Goal: Task Accomplishment & Management: Manage account settings

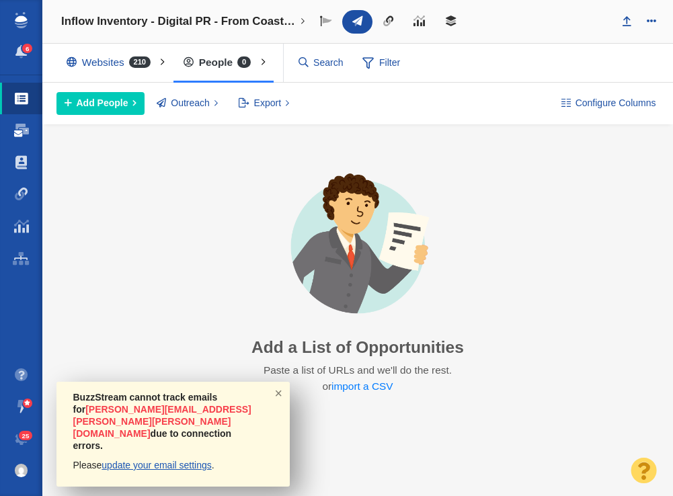
click at [17, 126] on span at bounding box center [21, 130] width 15 height 13
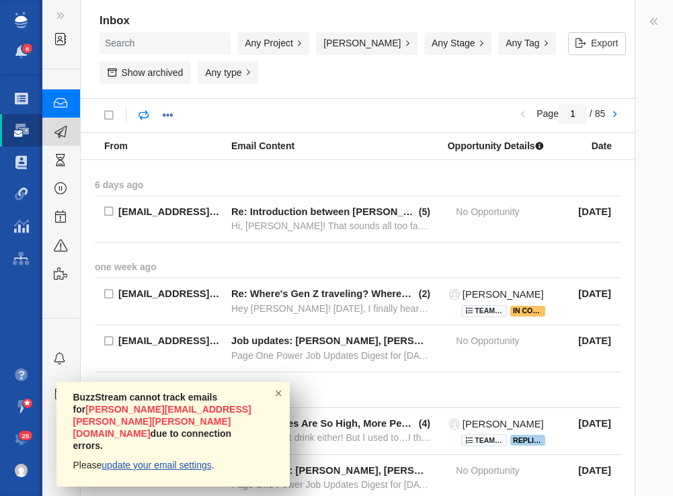
click at [62, 134] on span at bounding box center [60, 132] width 13 height 17
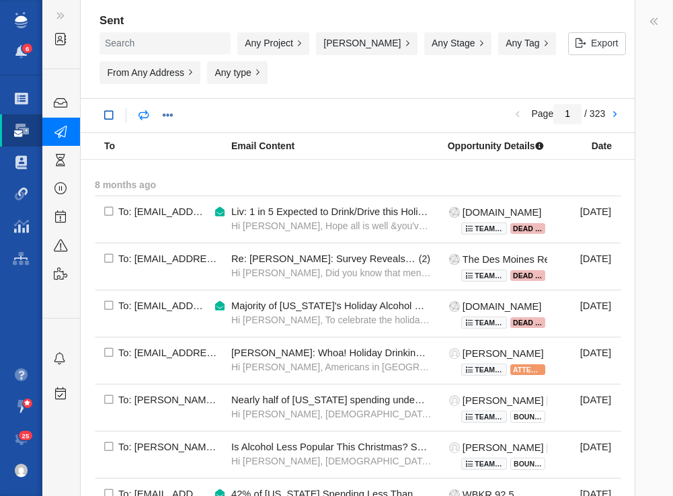
click at [106, 120] on link at bounding box center [109, 116] width 24 height 24
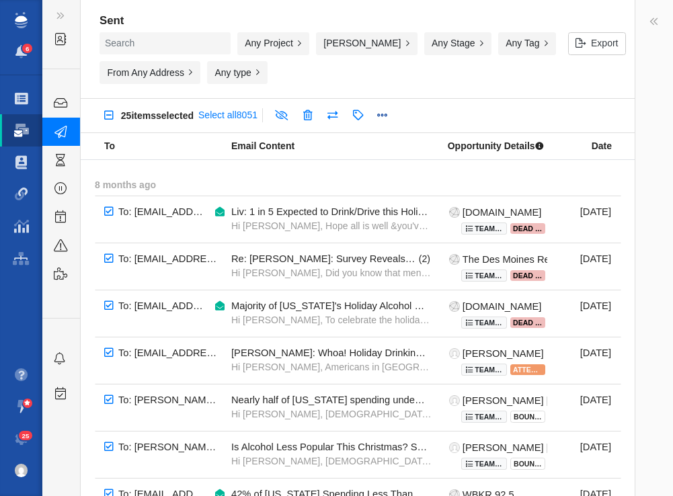
checkbox input "true"
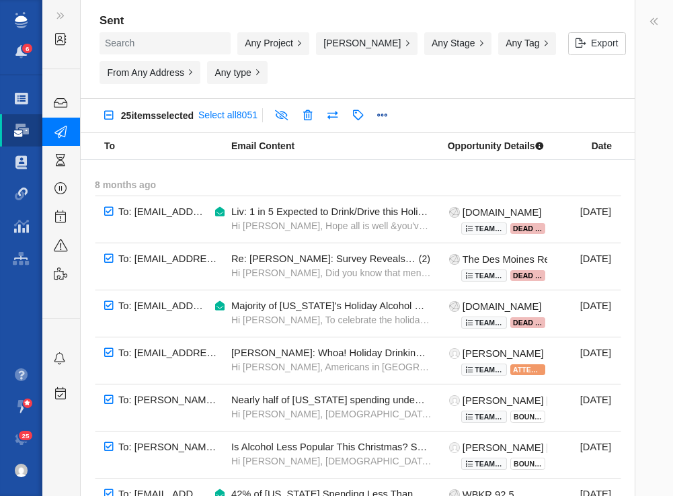
checkbox input "true"
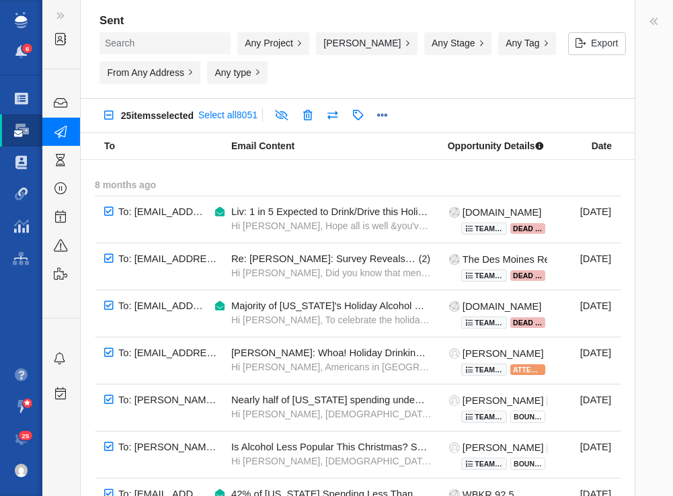
checkbox input "true"
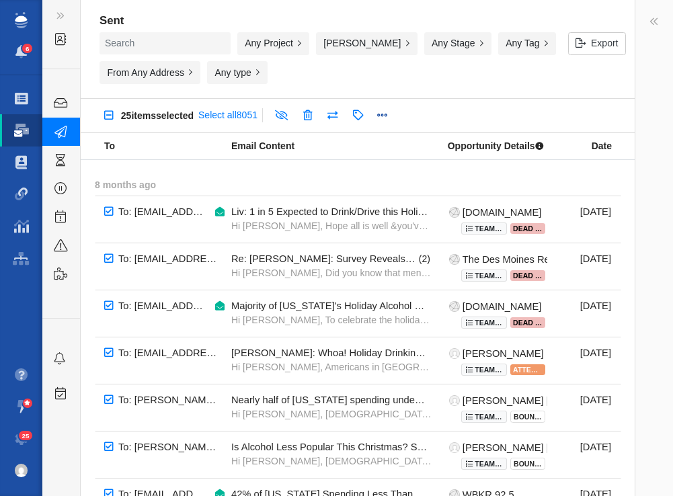
checkbox input "true"
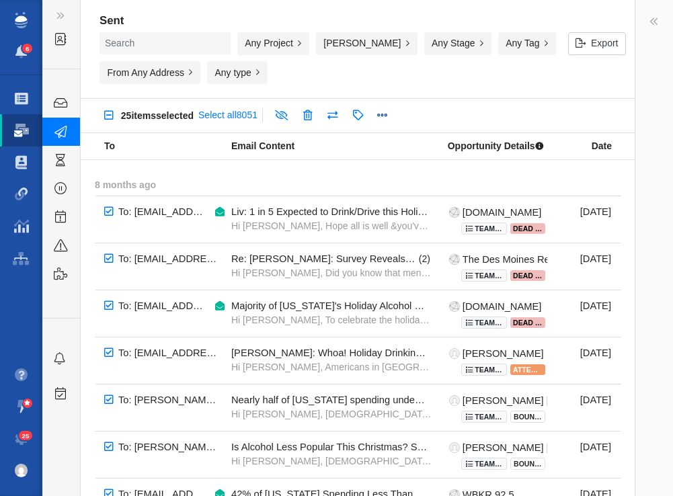
checkbox input "true"
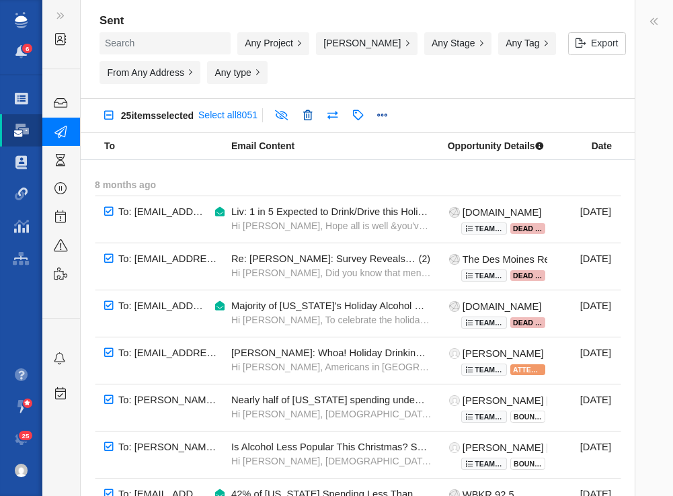
click at [319, 112] on link at bounding box center [308, 116] width 24 height 24
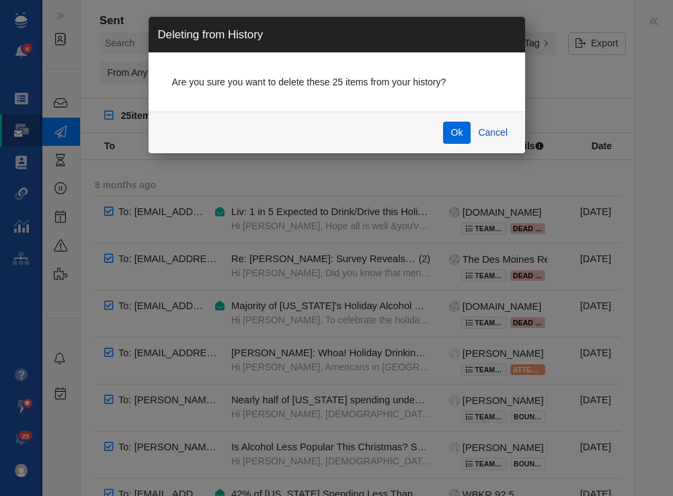
click at [455, 128] on button "Ok" at bounding box center [457, 133] width 28 height 23
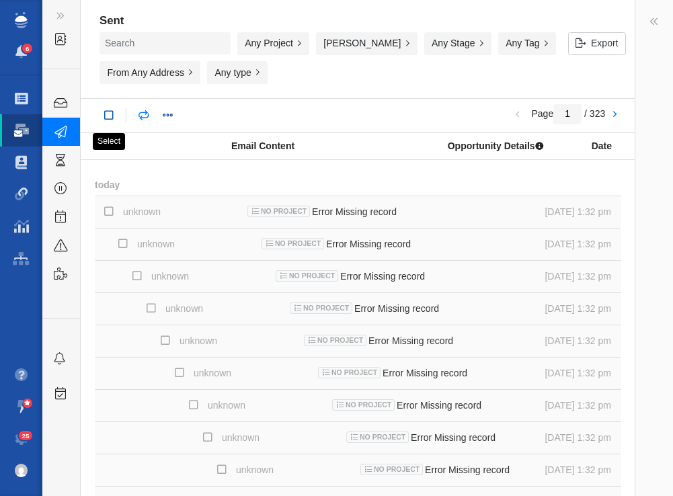
click at [112, 113] on link at bounding box center [109, 116] width 24 height 24
checkbox input "true"
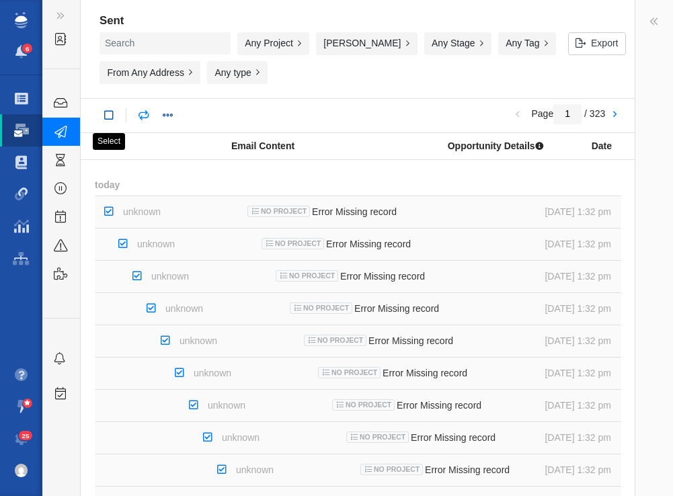
checkbox input "true"
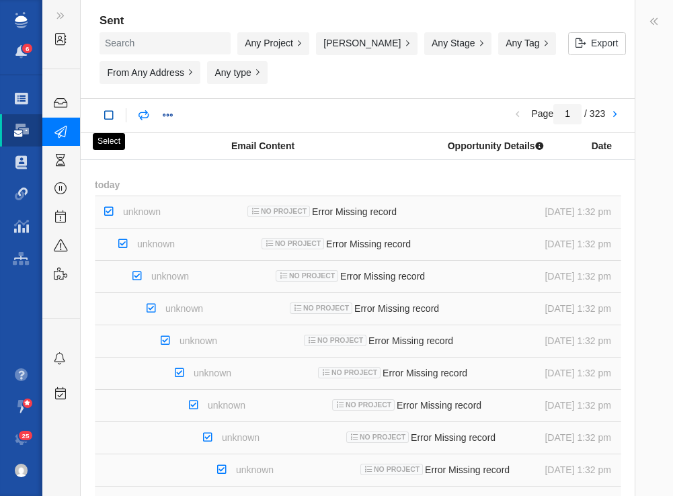
checkbox input "true"
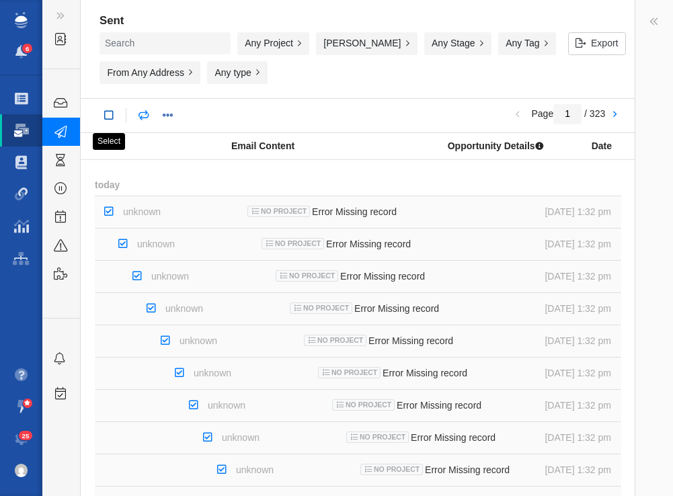
checkbox input "true"
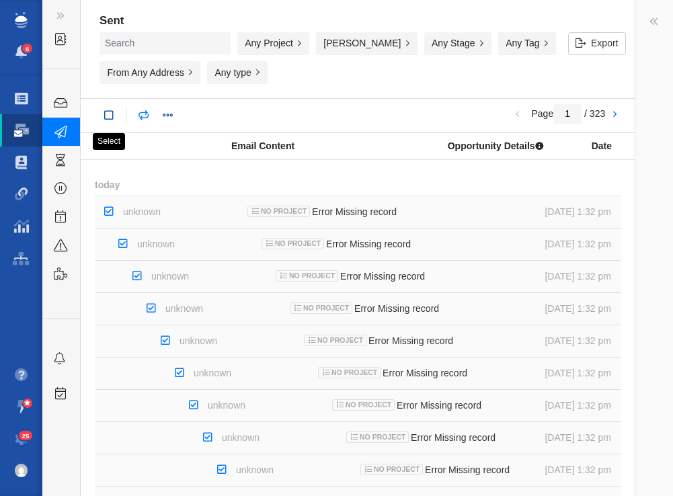
checkbox input "true"
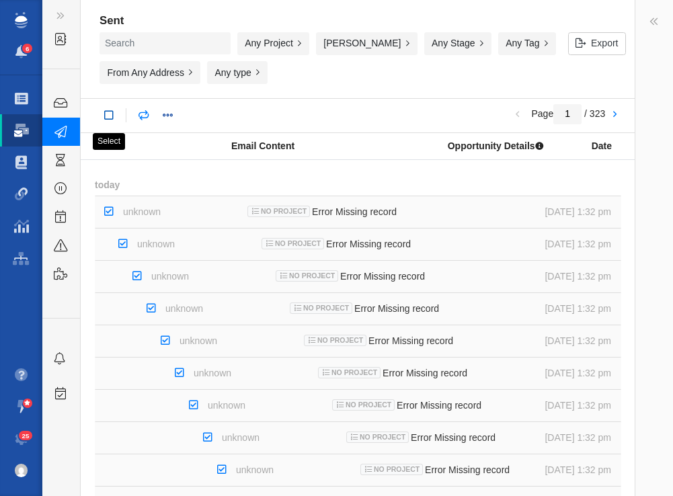
checkbox input "true"
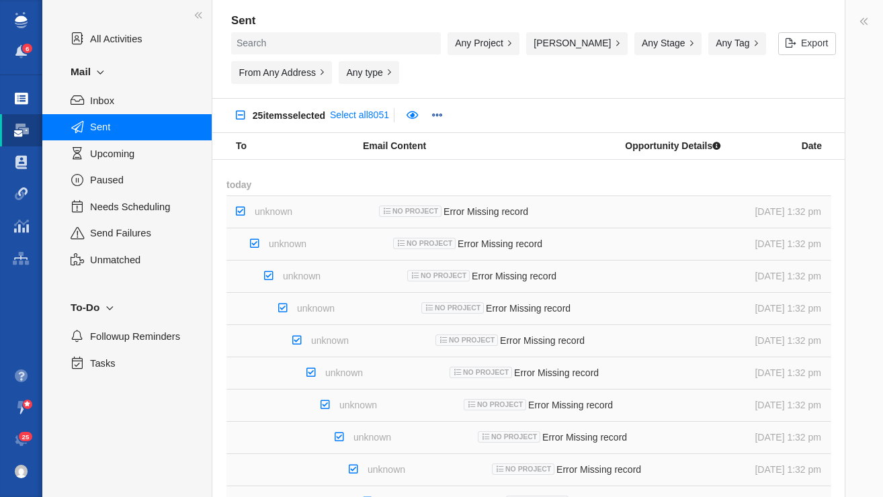
click at [30, 93] on link "Projects" at bounding box center [21, 99] width 42 height 32
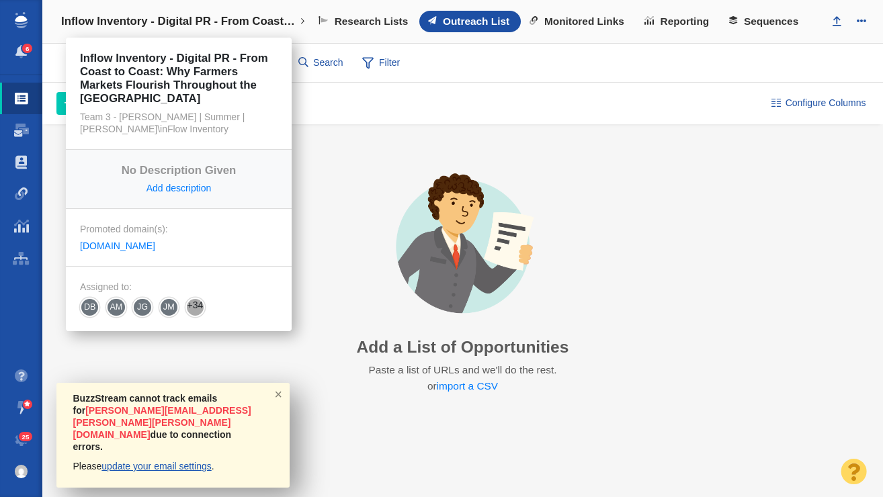
click at [128, 32] on link "Inflow Inventory - Digital PR - From Coast to Coast: Why Farmers Markets Flouri…" at bounding box center [183, 21] width 263 height 32
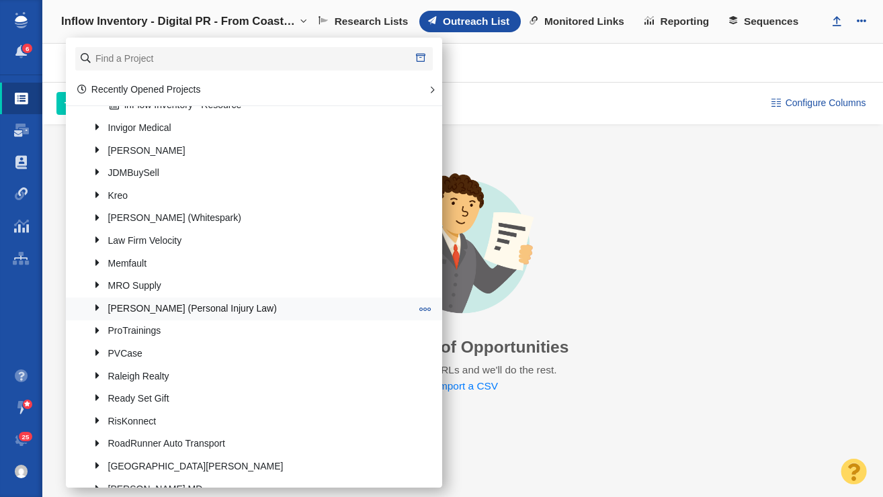
scroll to position [838, 0]
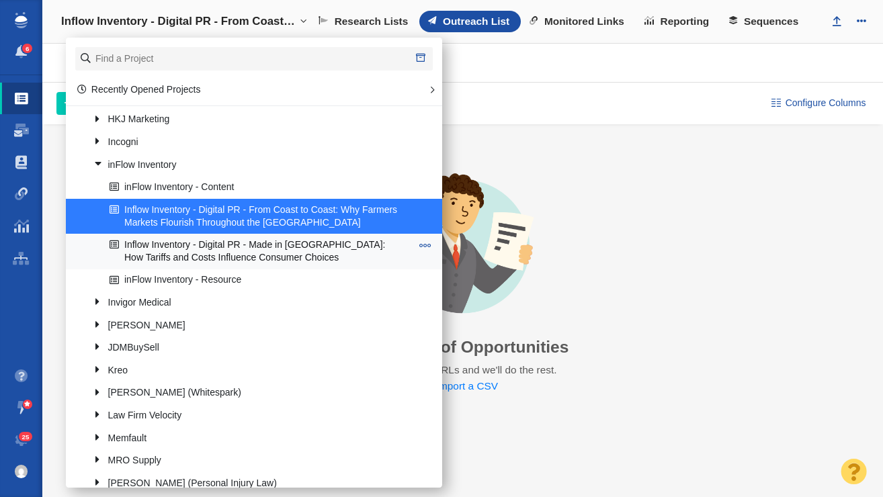
click at [180, 239] on link "Inflow Inventory - Digital PR - Made in [GEOGRAPHIC_DATA]: How Tariffs and Cost…" at bounding box center [260, 252] width 309 height 34
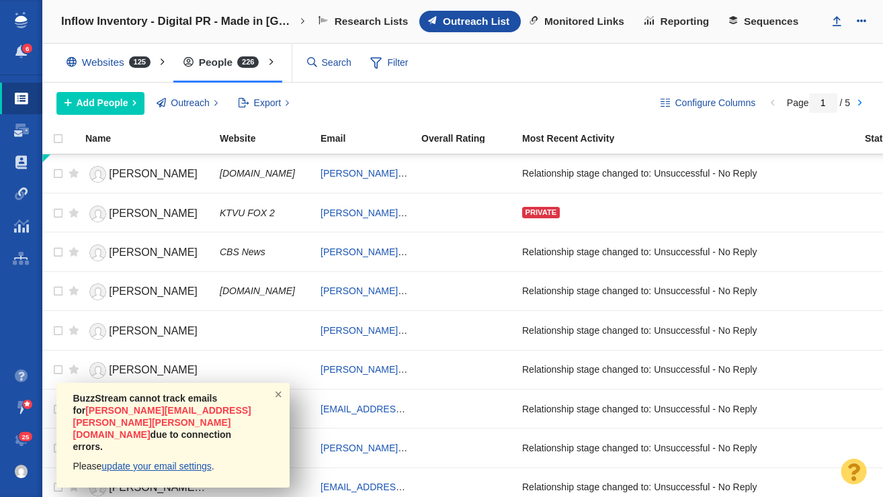
click at [223, 65] on div "People 226 All People Assigned To Me Recently Viewed Starred" at bounding box center [227, 63] width 108 height 39
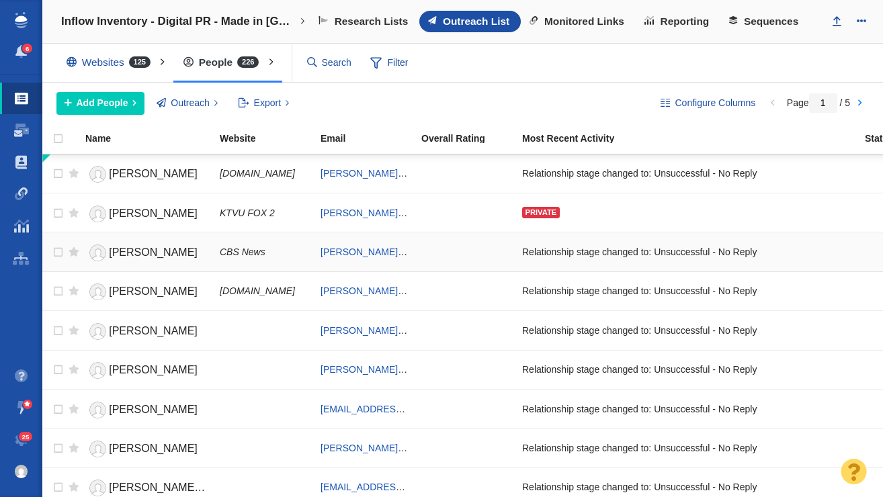
click at [157, 255] on span "Mary Cunningham" at bounding box center [153, 252] width 89 height 11
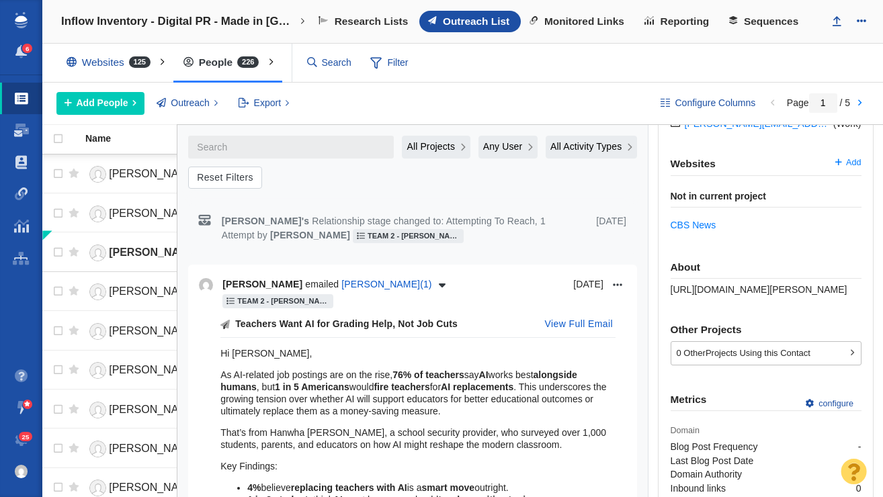
scroll to position [311, 0]
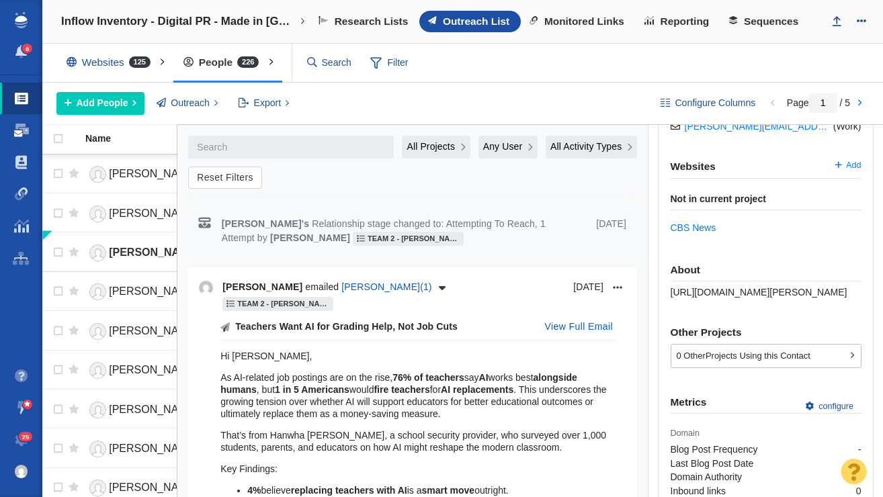
click at [20, 133] on span at bounding box center [21, 130] width 15 height 13
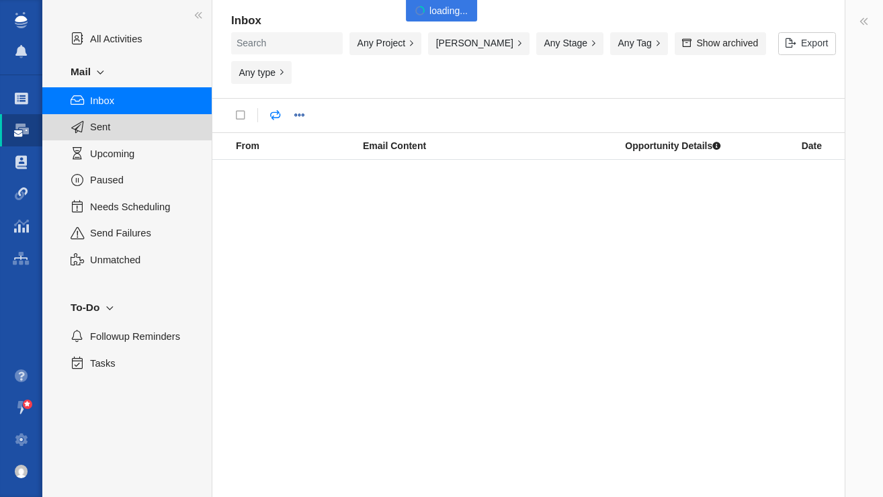
click at [105, 128] on span "Sent" at bounding box center [143, 127] width 107 height 15
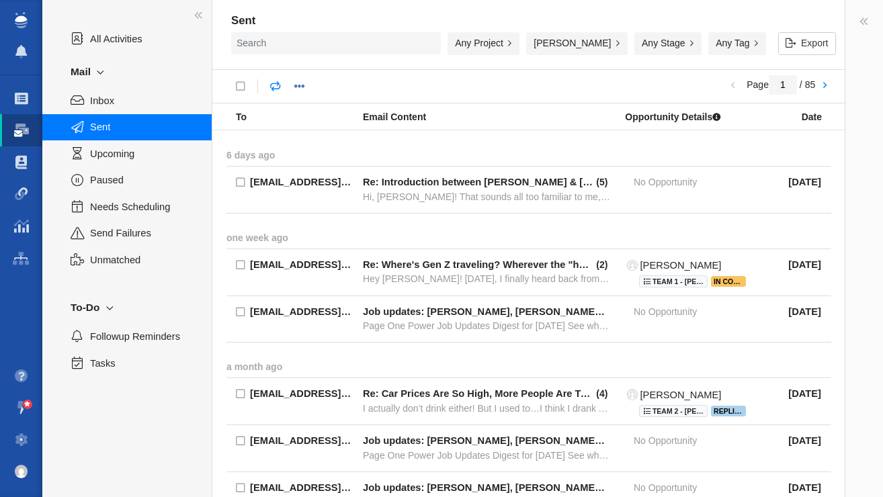
click at [105, 0] on body "Projects Dashboard Websites People Link Monitoring Reports Projects Home Help C…" at bounding box center [441, 0] width 883 height 0
click at [245, 0] on body "Projects Dashboard Websites People Link Monitoring Reports Projects Home Help C…" at bounding box center [441, 0] width 883 height 0
click at [239, 87] on link at bounding box center [241, 87] width 24 height 24
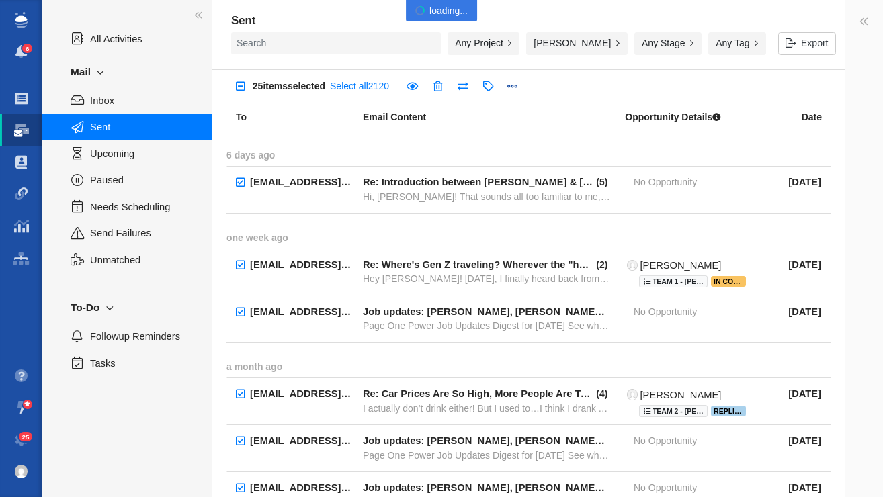
checkbox input "true"
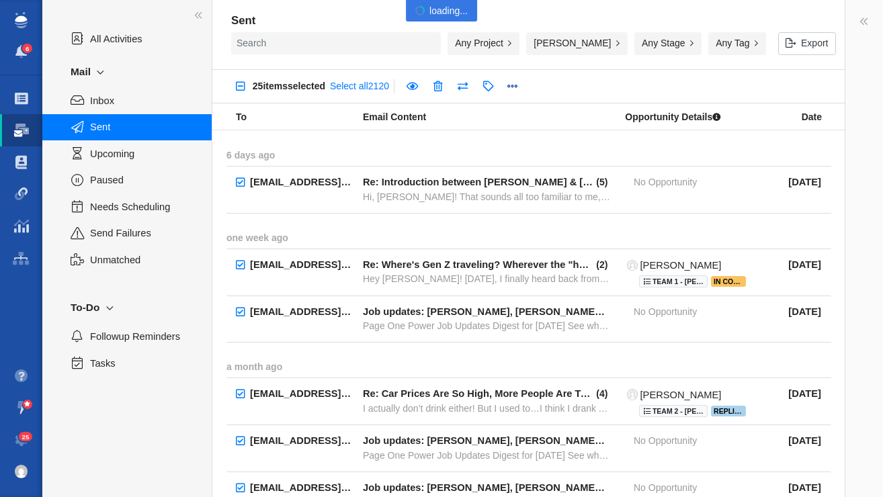
checkbox input "true"
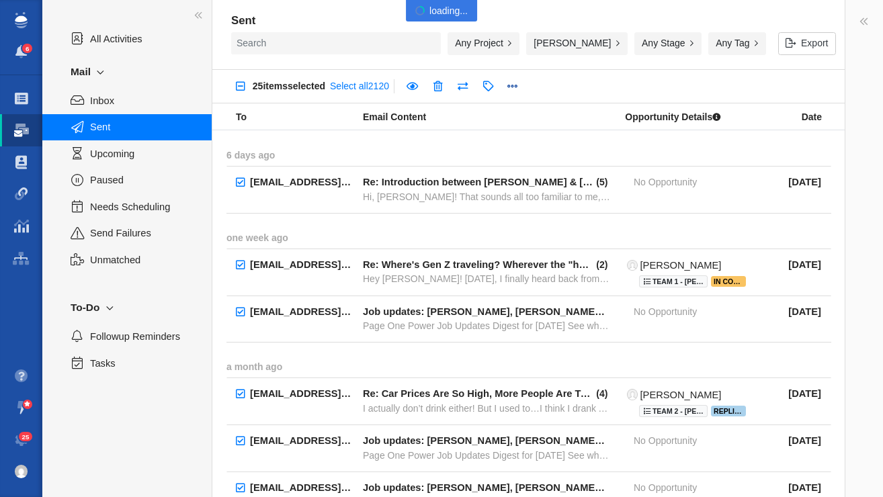
checkbox input "true"
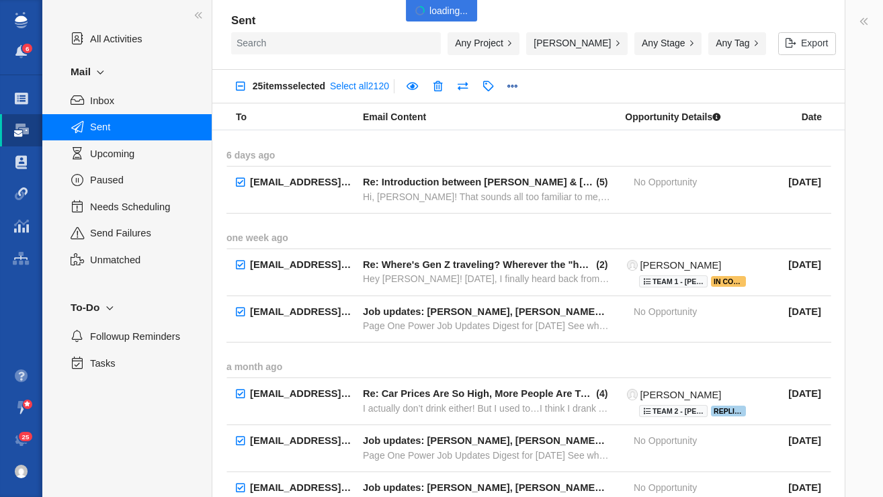
checkbox input "true"
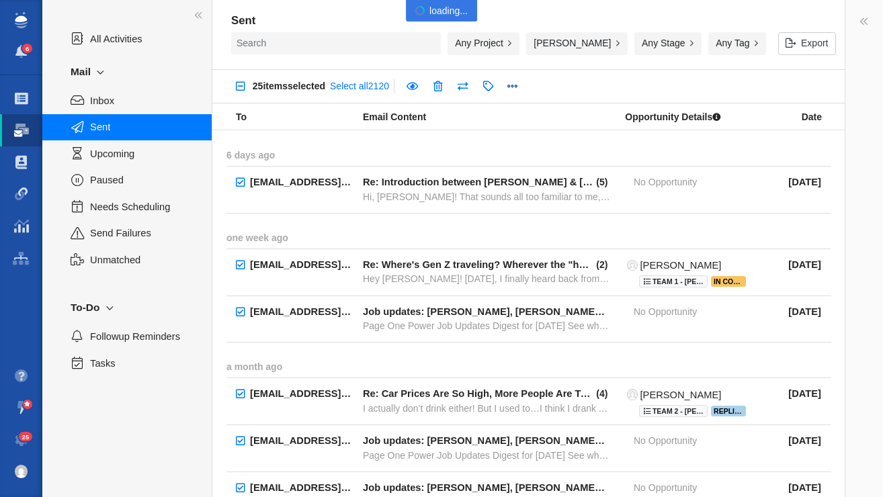
checkbox input "true"
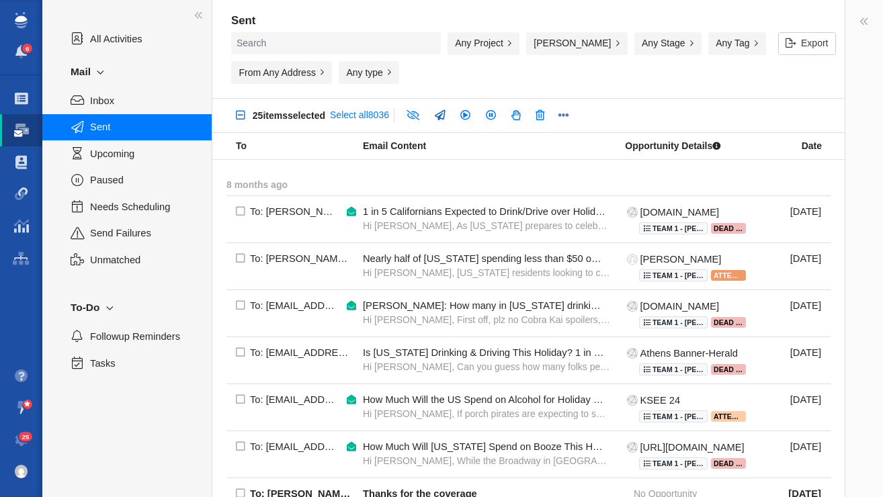
click at [448, 112] on link at bounding box center [440, 116] width 26 height 24
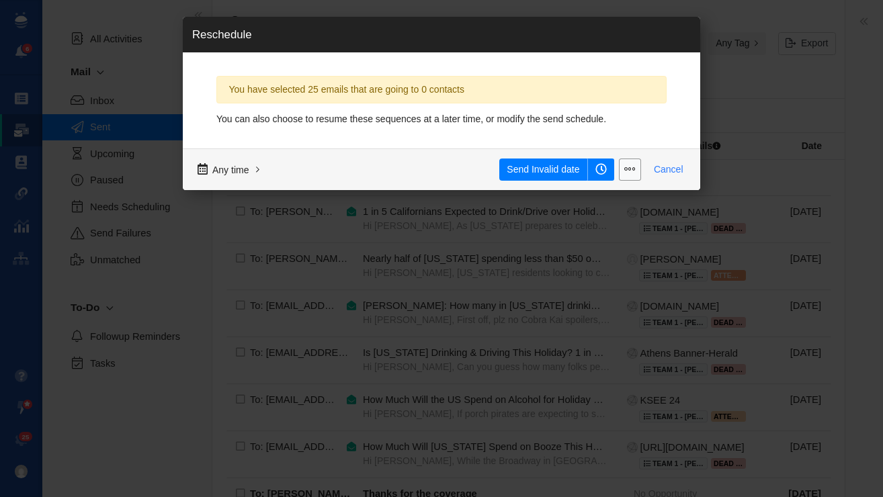
click at [670, 177] on button "Cancel" at bounding box center [668, 170] width 45 height 23
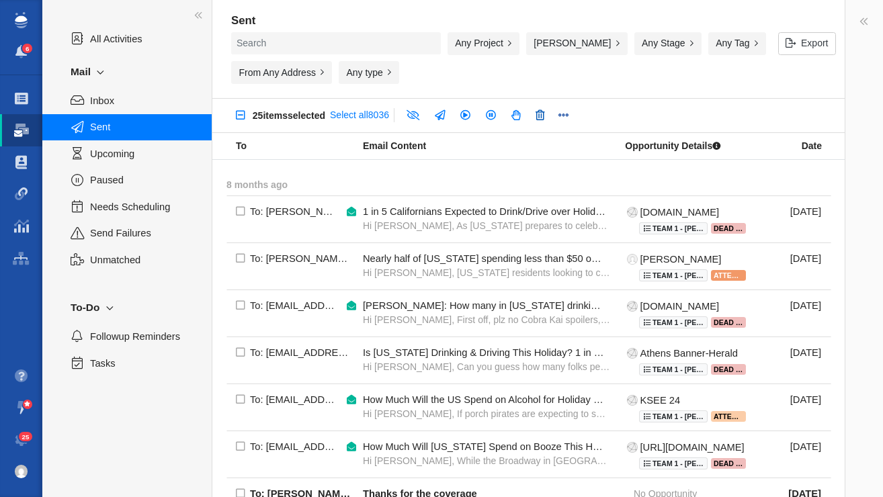
click at [548, 116] on link at bounding box center [540, 116] width 24 height 24
click at [239, 117] on link at bounding box center [241, 116] width 24 height 24
click at [237, 114] on link at bounding box center [241, 116] width 24 height 24
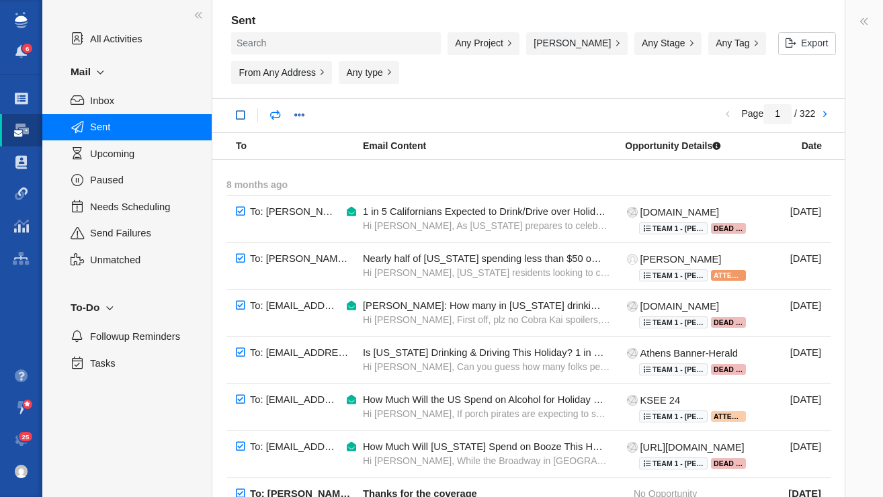
checkbox input "true"
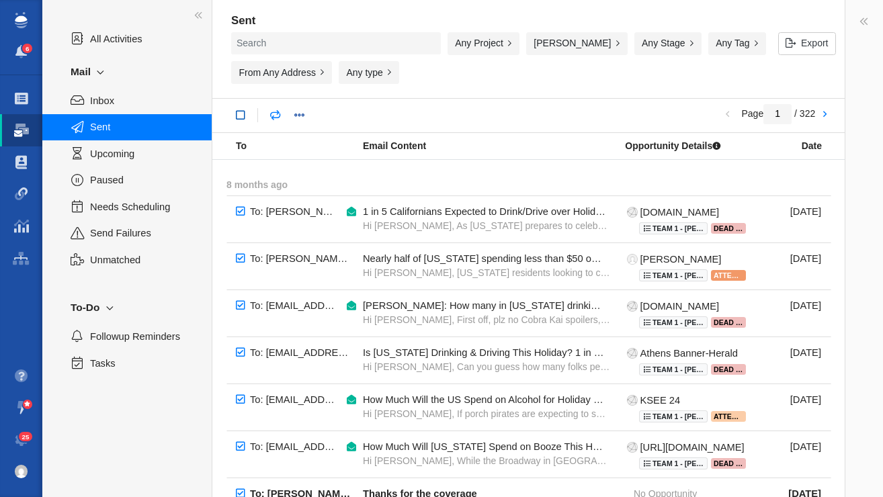
checkbox input "true"
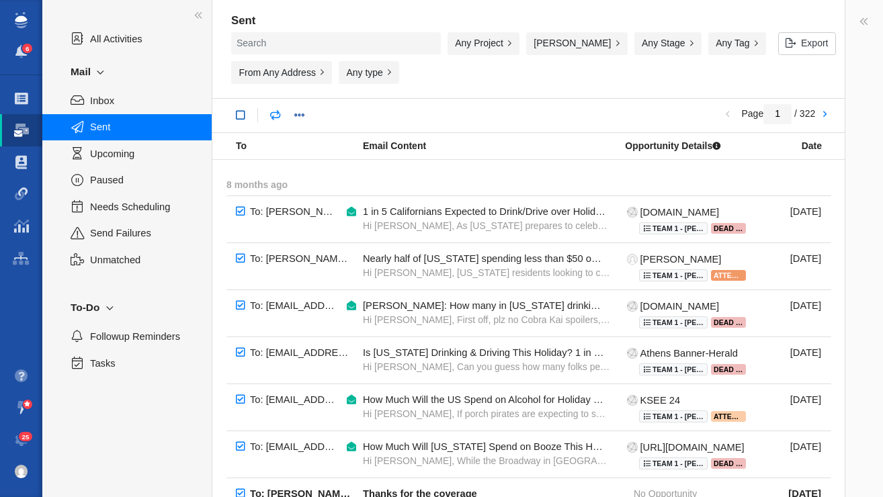
checkbox input "true"
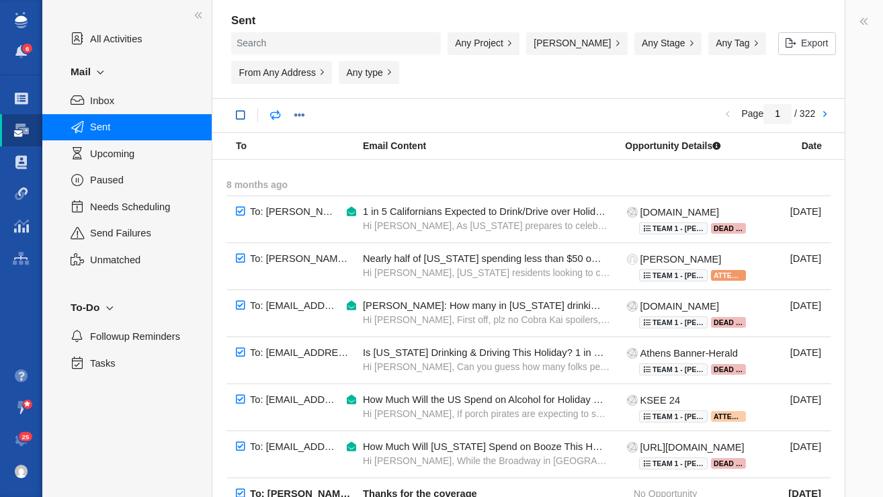
checkbox input "true"
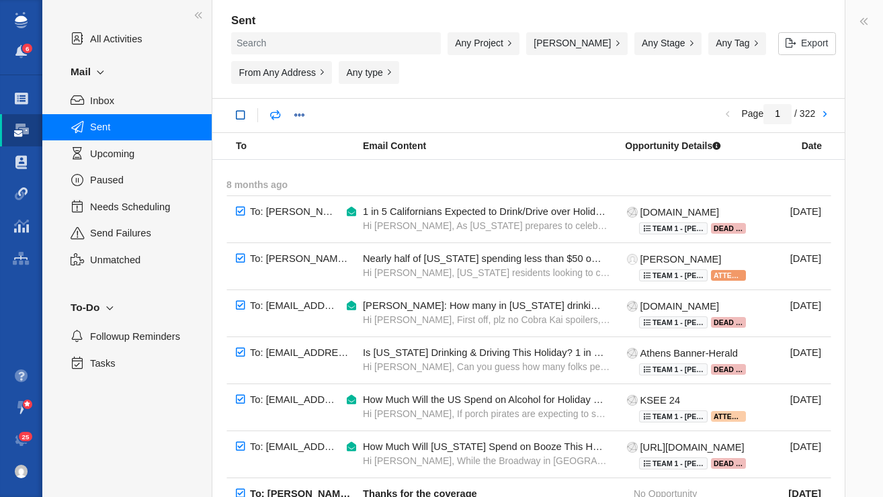
checkbox input "true"
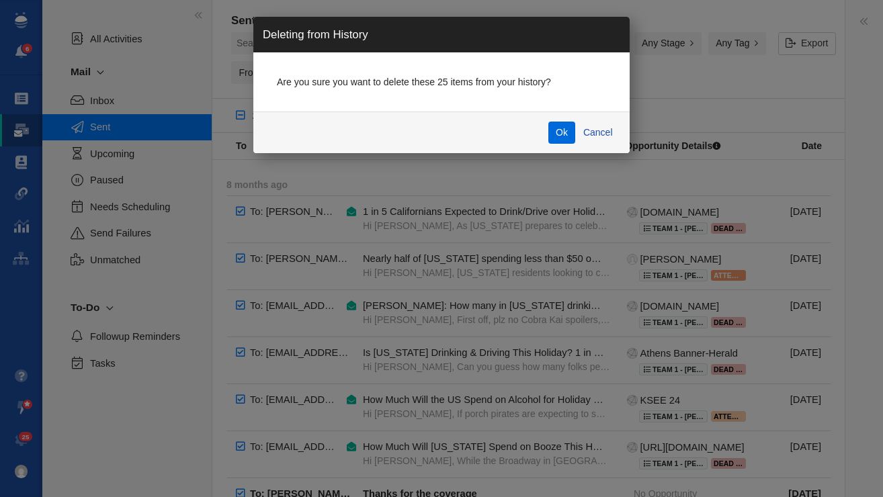
click at [566, 138] on button "Ok" at bounding box center [562, 133] width 28 height 23
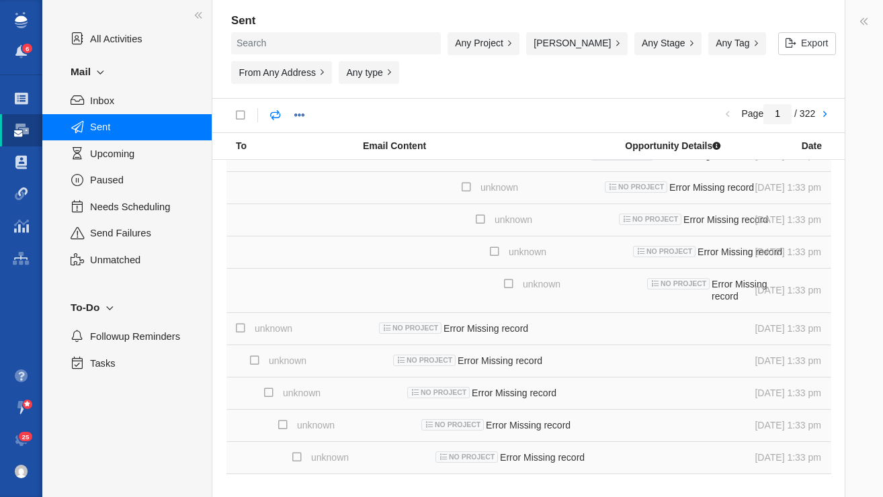
scroll to position [540, 0]
click at [828, 119] on link at bounding box center [824, 115] width 19 height 23
type input "2"
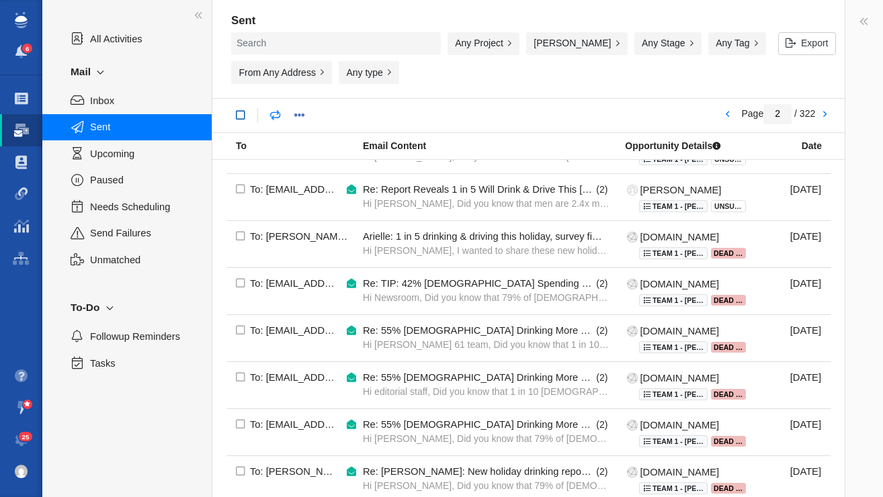
click at [243, 116] on link at bounding box center [241, 116] width 24 height 24
checkbox input "true"
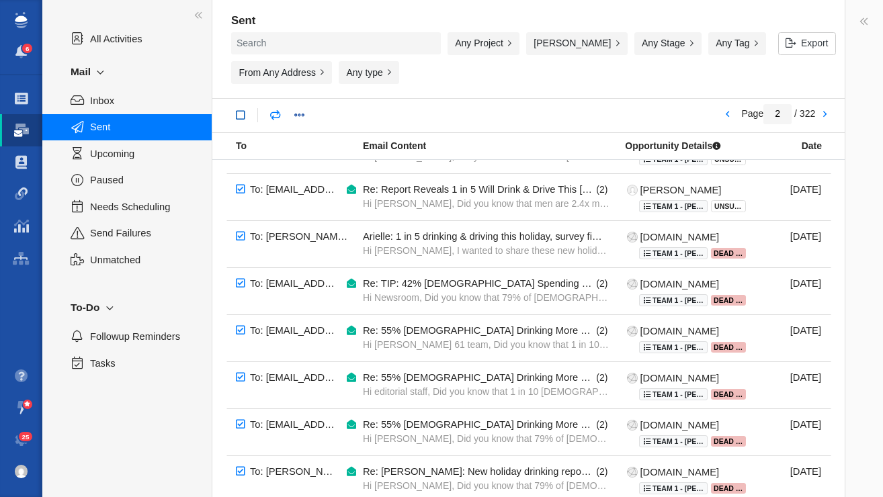
checkbox input "true"
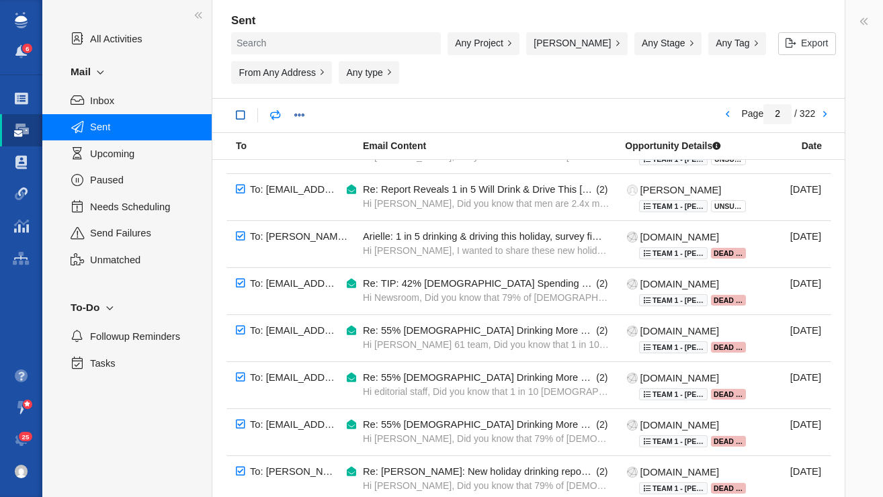
checkbox input "true"
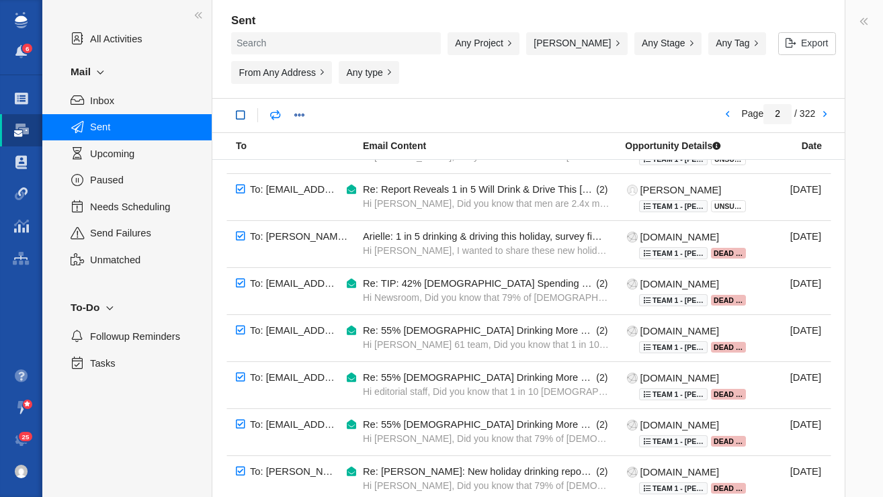
checkbox input "true"
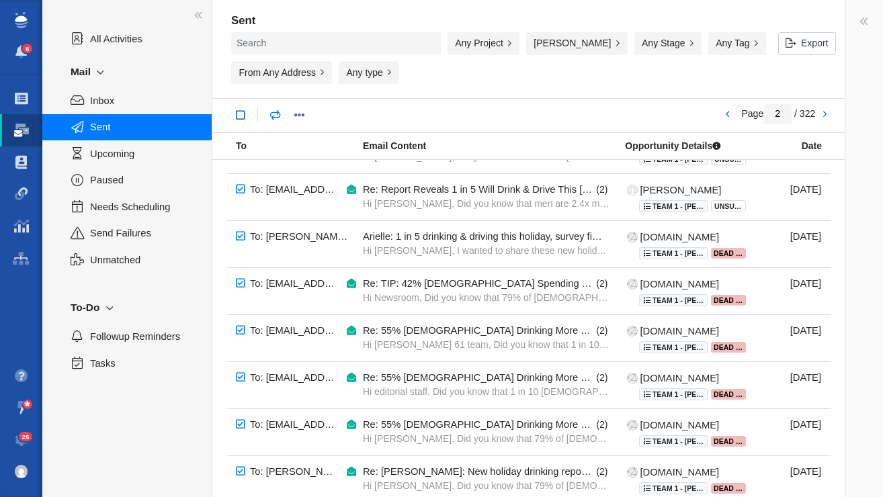
checkbox input "true"
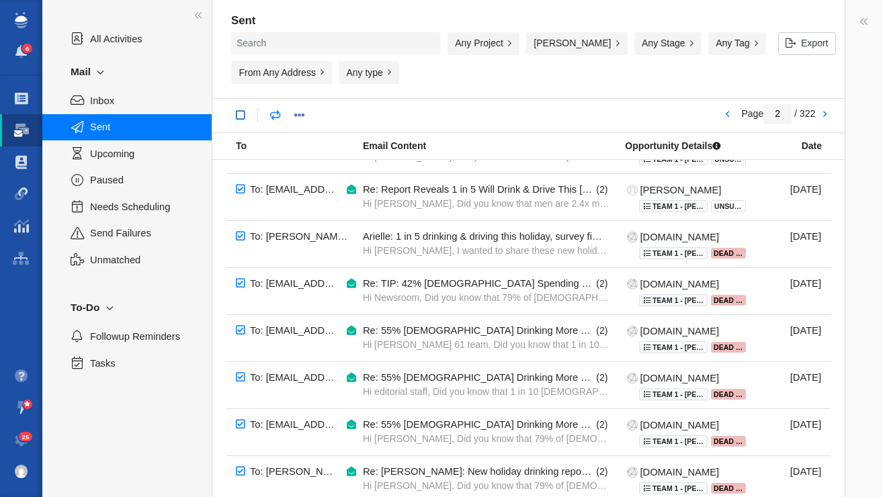
checkbox input "true"
click at [448, 115] on link at bounding box center [438, 116] width 24 height 24
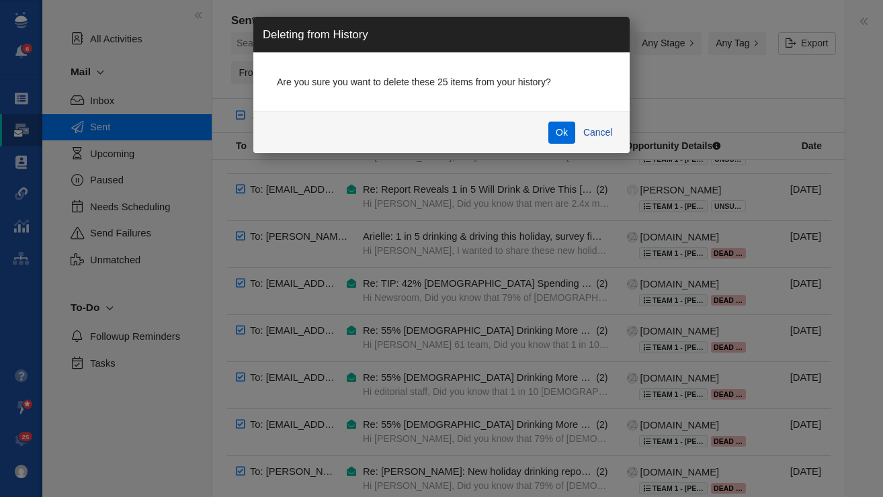
click at [569, 140] on button "Ok" at bounding box center [562, 133] width 28 height 23
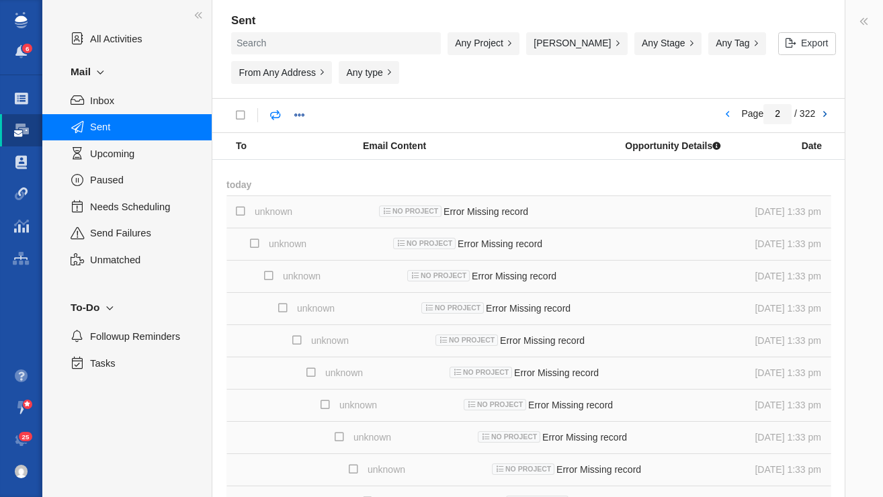
click at [832, 115] on link at bounding box center [824, 115] width 19 height 23
click at [826, 116] on link at bounding box center [824, 115] width 19 height 23
type input "4"
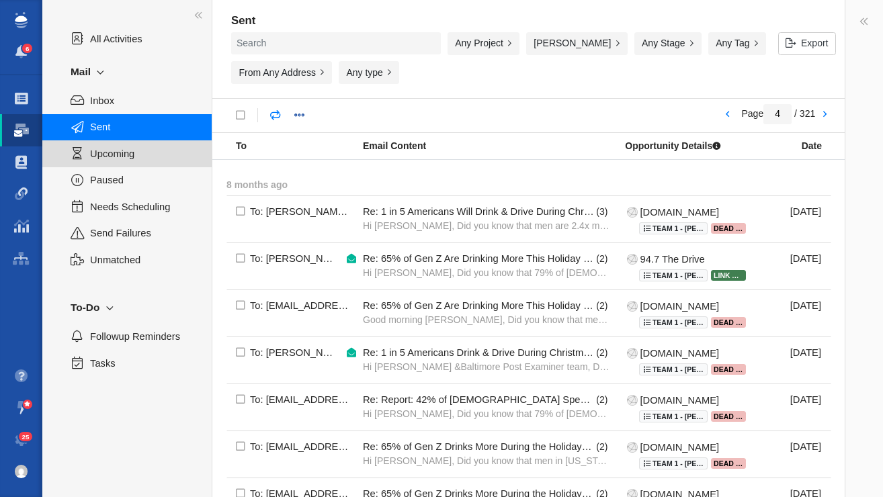
click at [126, 151] on span "Upcoming" at bounding box center [143, 154] width 107 height 15
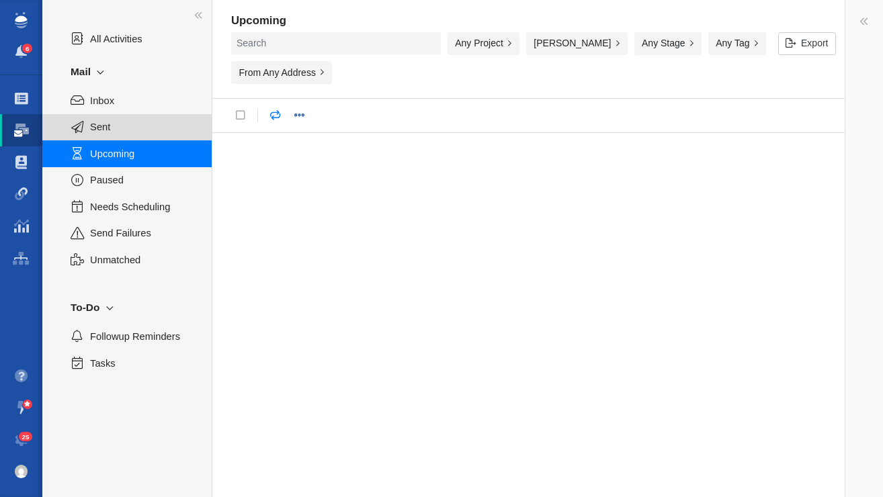
click at [104, 131] on span "Sent" at bounding box center [143, 127] width 107 height 15
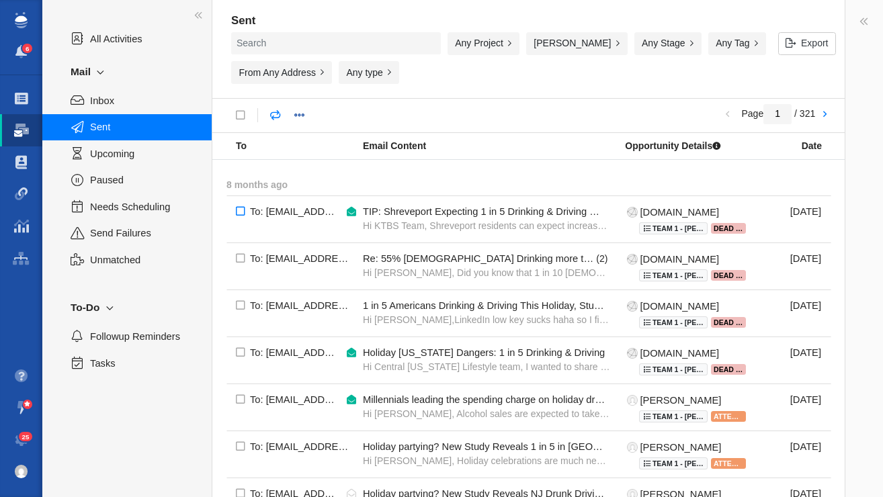
click at [241, 212] on input "checkbox" at bounding box center [241, 213] width 28 height 35
checkbox input "true"
click at [437, 120] on link at bounding box center [429, 116] width 24 height 24
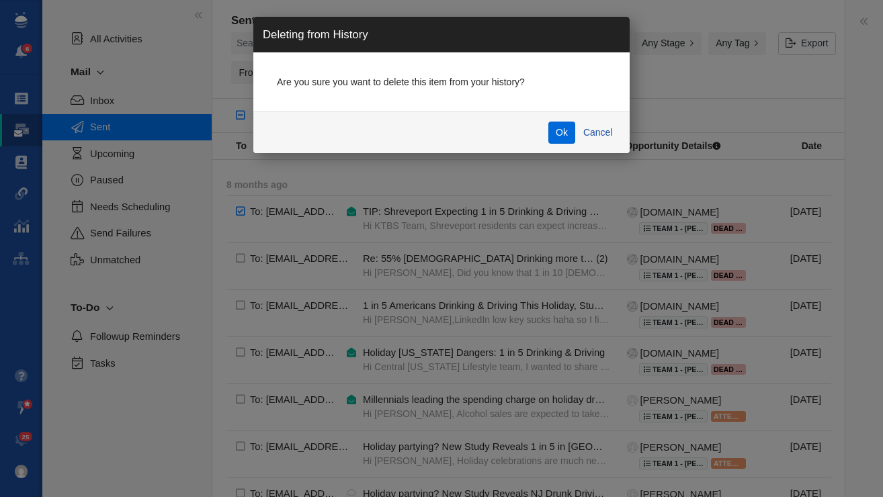
click at [559, 130] on button "Ok" at bounding box center [562, 133] width 28 height 23
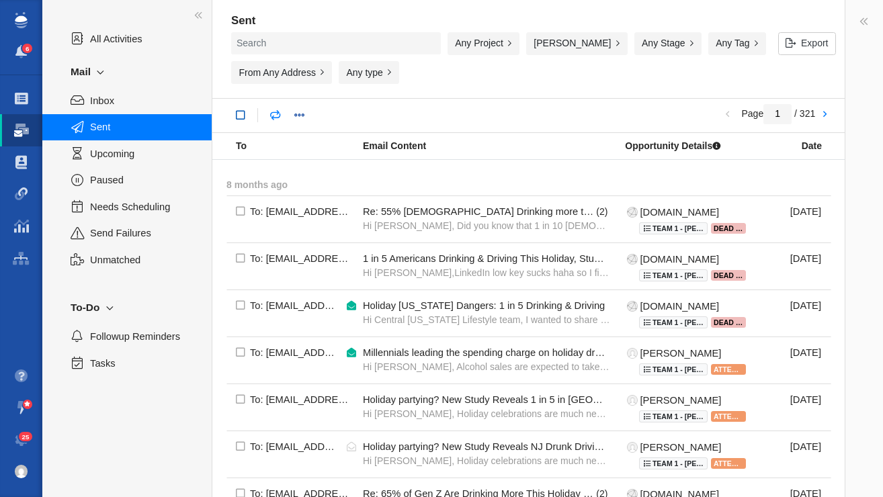
click at [244, 116] on link at bounding box center [241, 116] width 24 height 24
checkbox input "true"
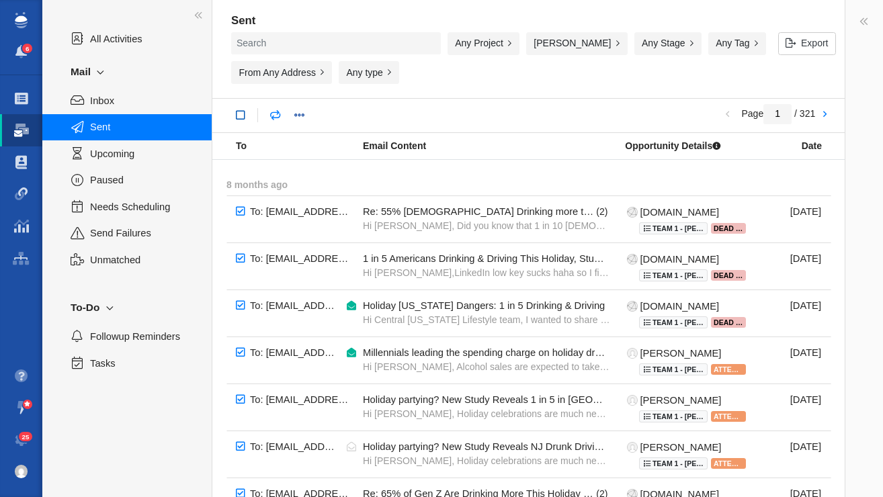
checkbox input "true"
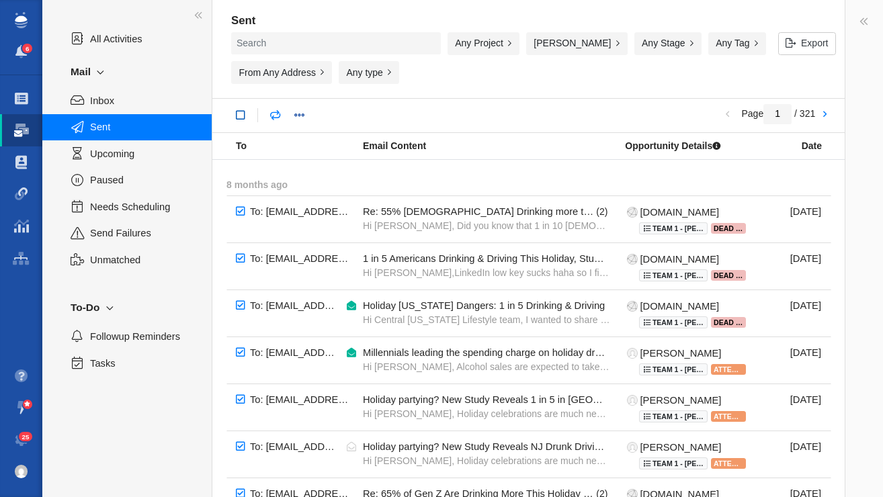
checkbox input "true"
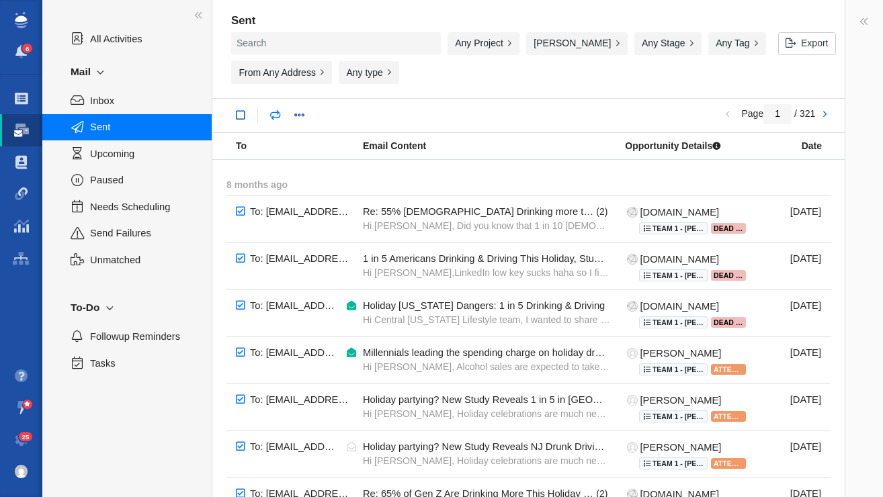
checkbox input "true"
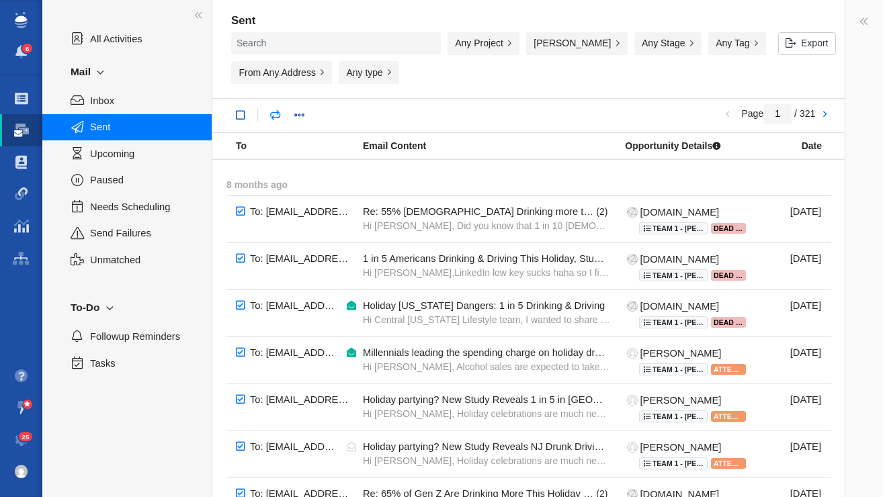
checkbox input "true"
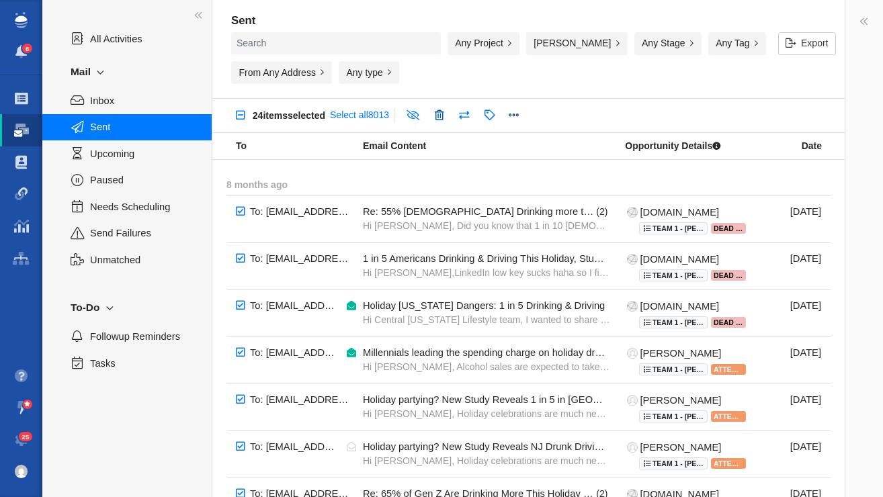
click at [449, 117] on link at bounding box center [439, 116] width 24 height 24
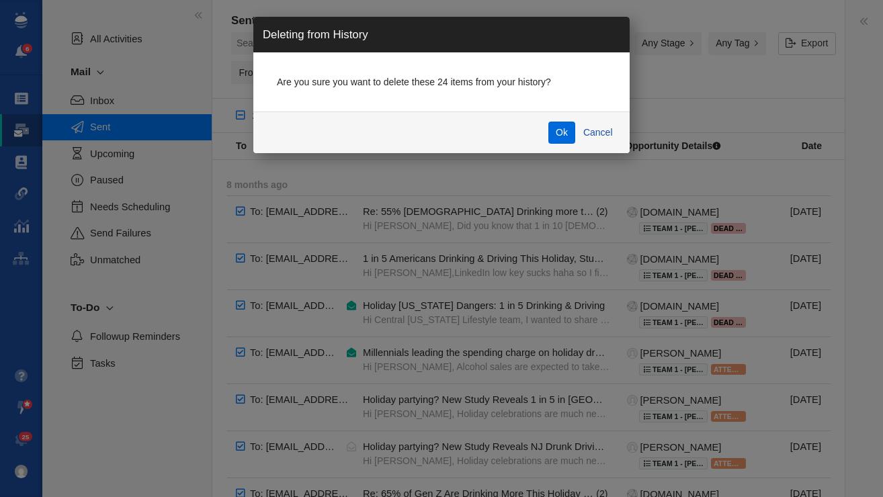
click at [559, 131] on button "Ok" at bounding box center [562, 133] width 28 height 23
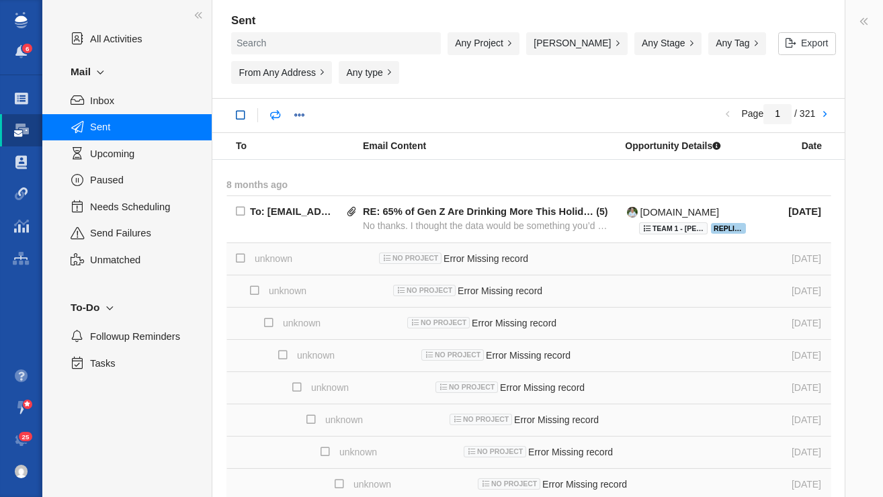
click at [243, 115] on link at bounding box center [241, 116] width 24 height 24
checkbox input "true"
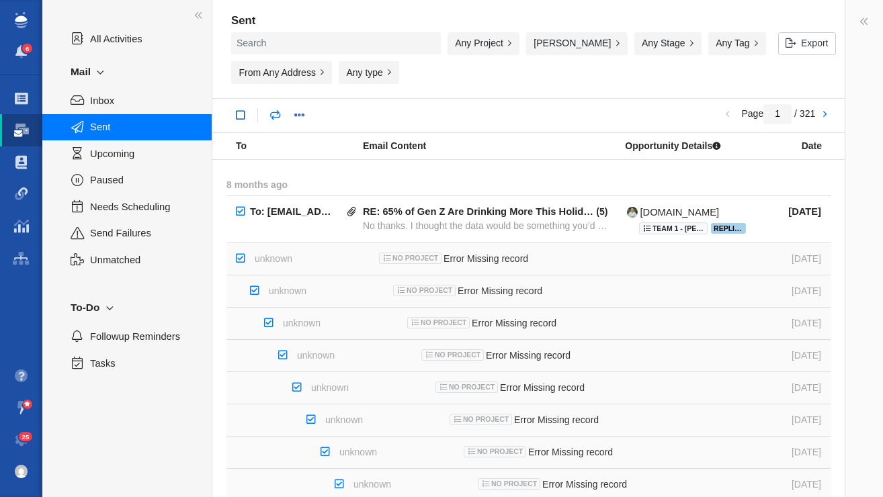
checkbox input "true"
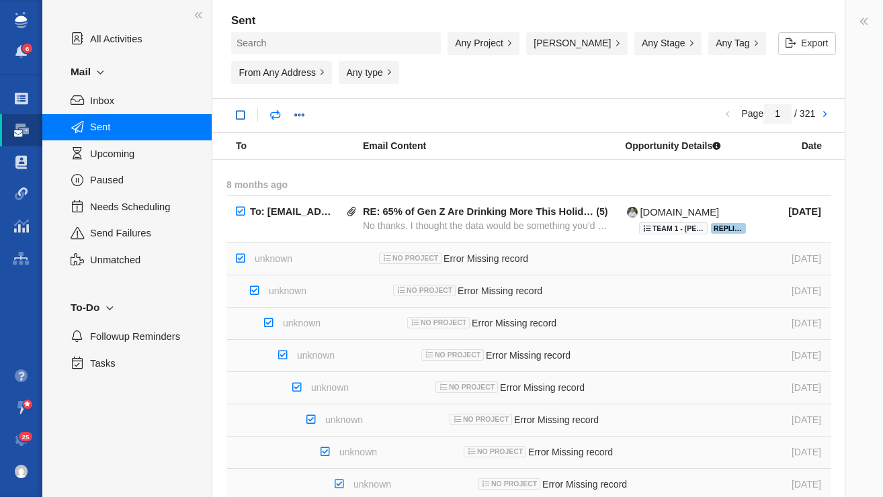
checkbox input "true"
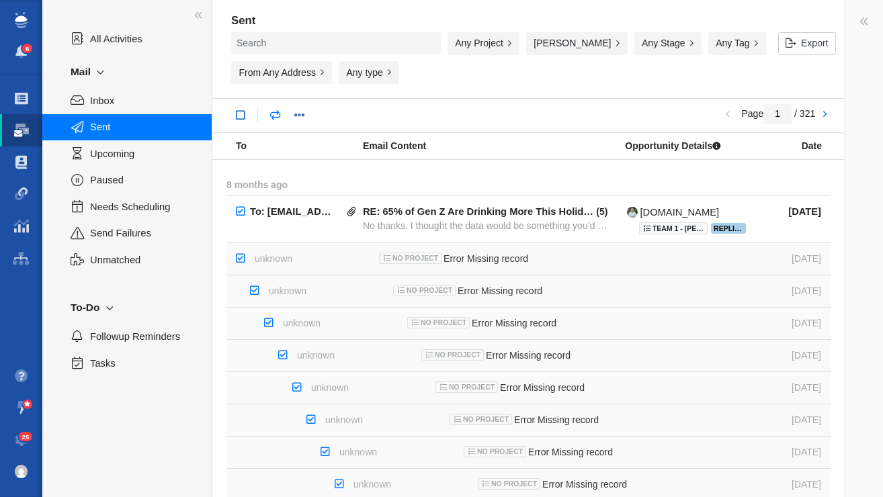
checkbox input "true"
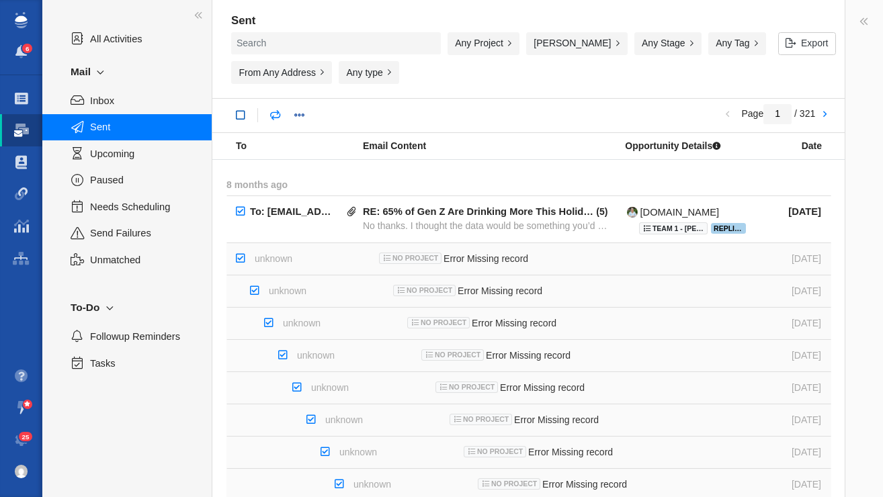
checkbox input "true"
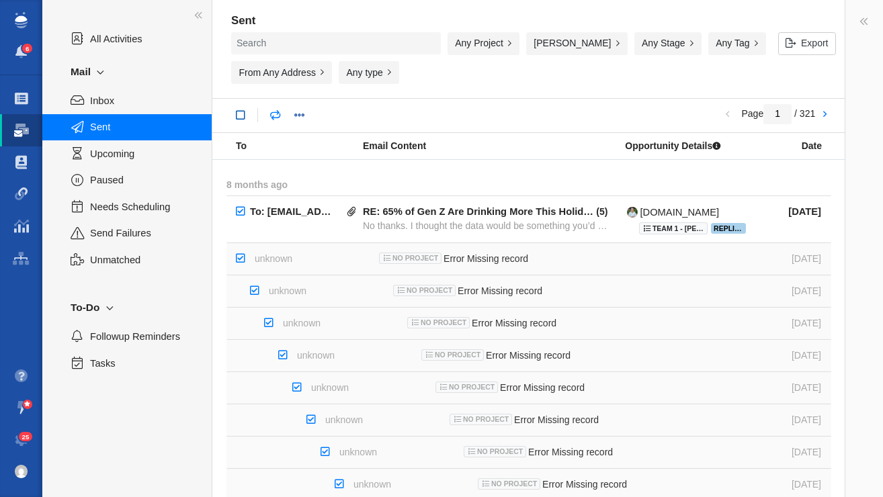
checkbox input "true"
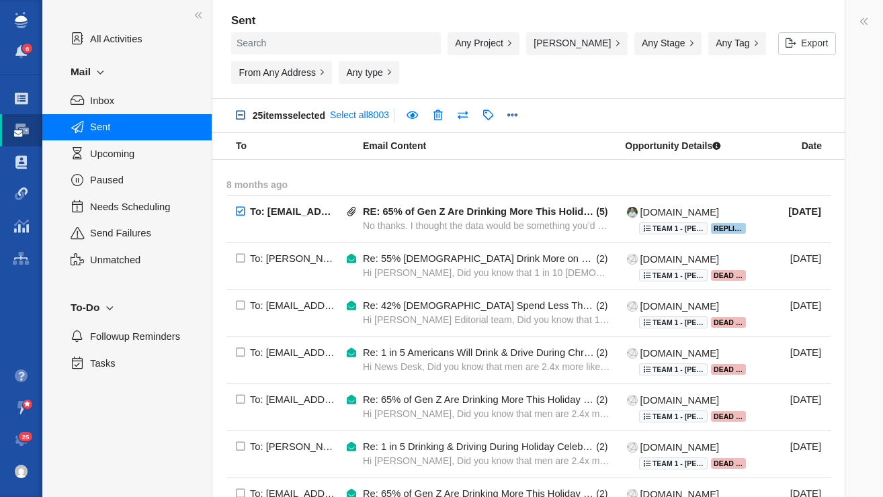
click at [240, 117] on link at bounding box center [241, 116] width 24 height 24
checkbox input "true"
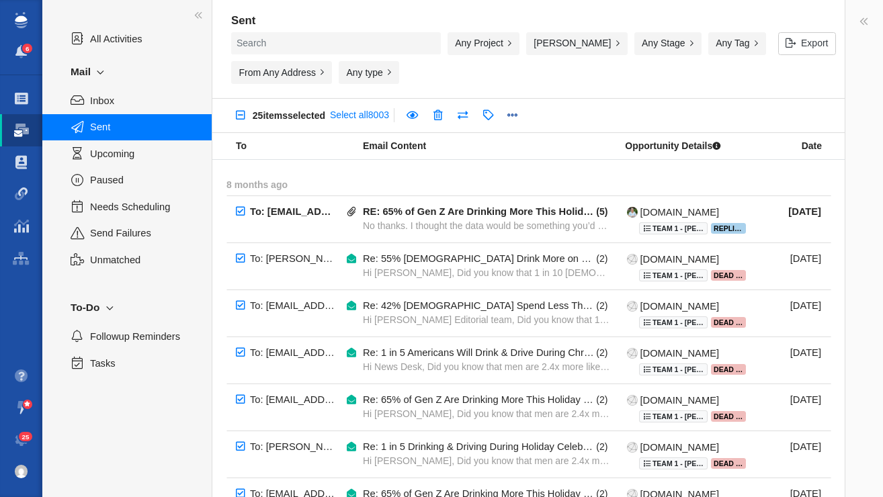
checkbox input "true"
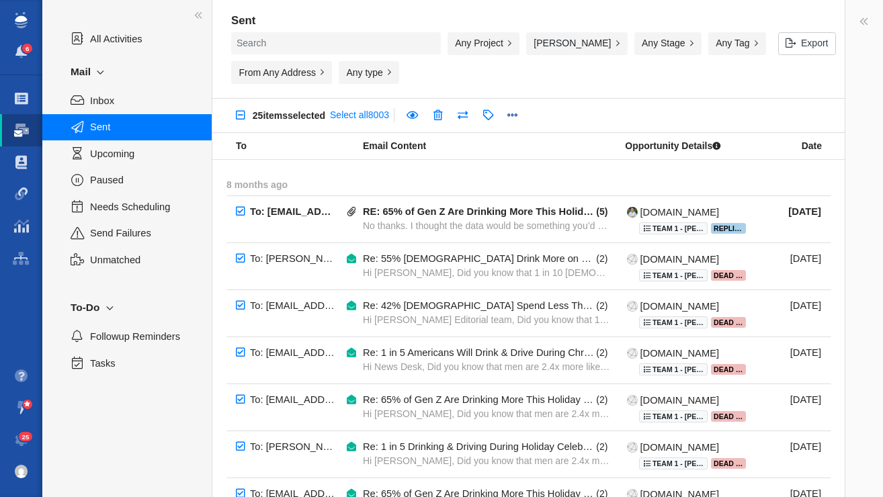
checkbox input "true"
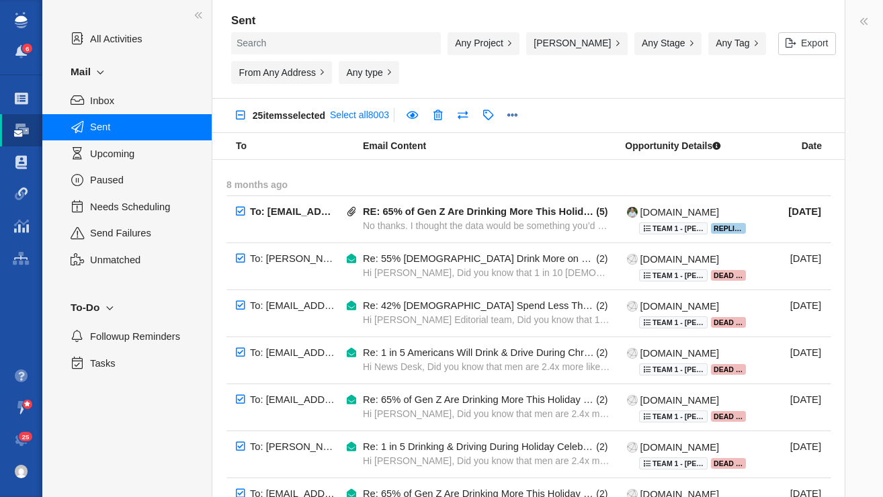
checkbox input "true"
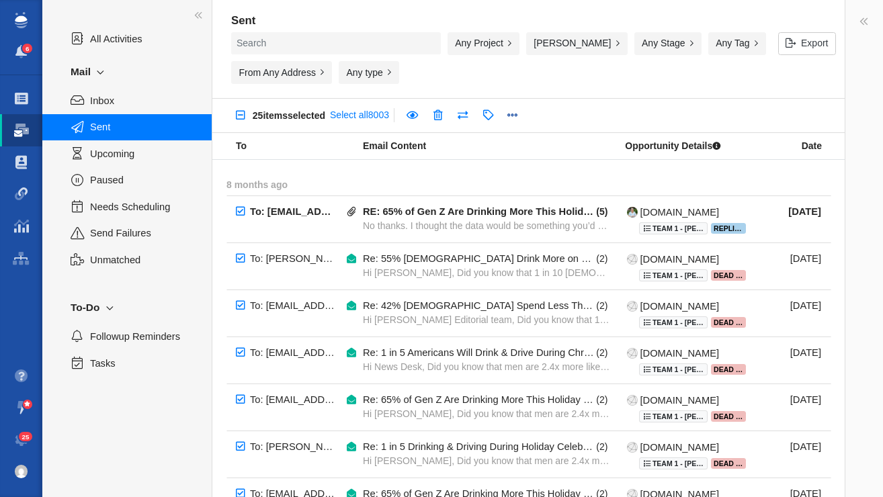
checkbox input "true"
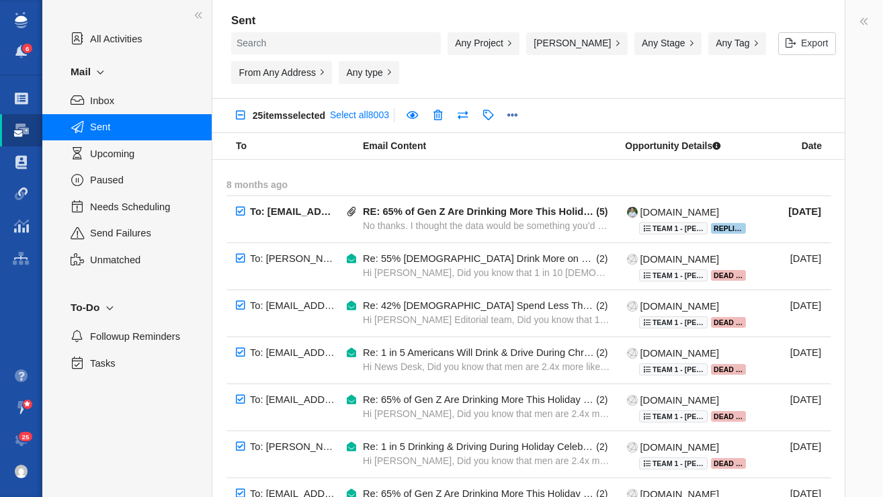
checkbox input "true"
click at [441, 112] on link at bounding box center [438, 116] width 24 height 24
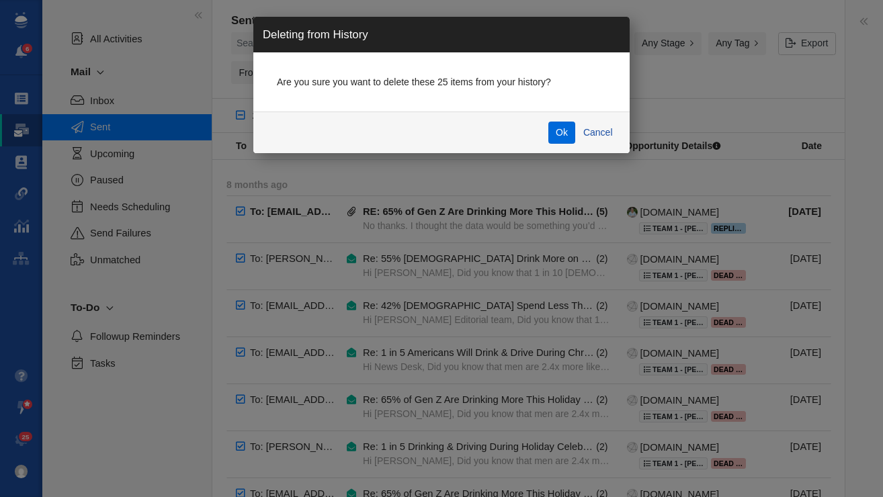
click at [562, 131] on button "Ok" at bounding box center [562, 133] width 28 height 23
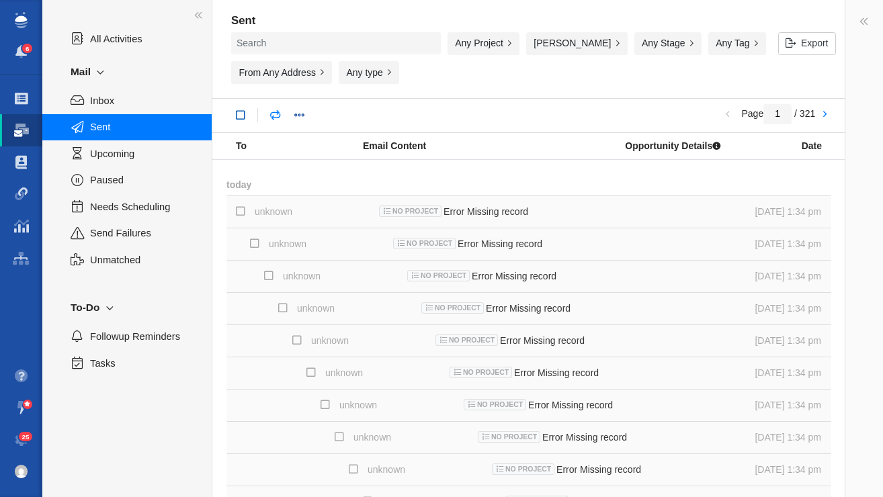
click at [241, 120] on link at bounding box center [241, 116] width 24 height 24
checkbox input "true"
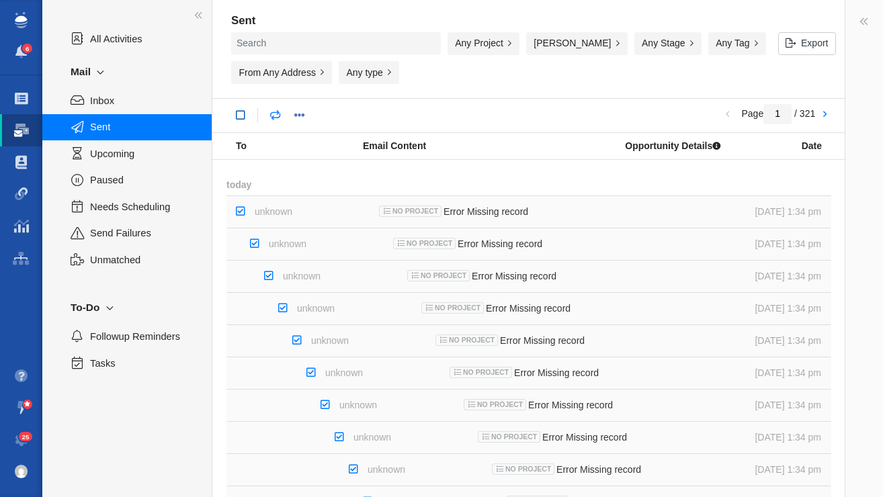
checkbox input "true"
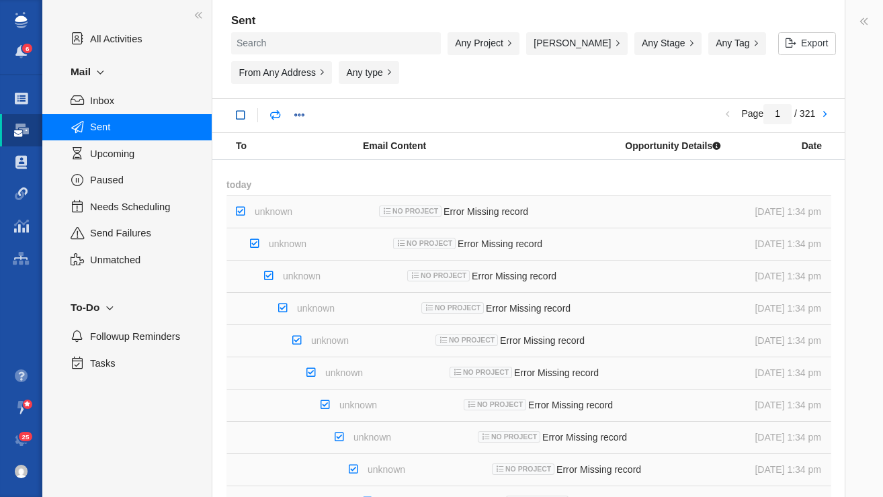
checkbox input "true"
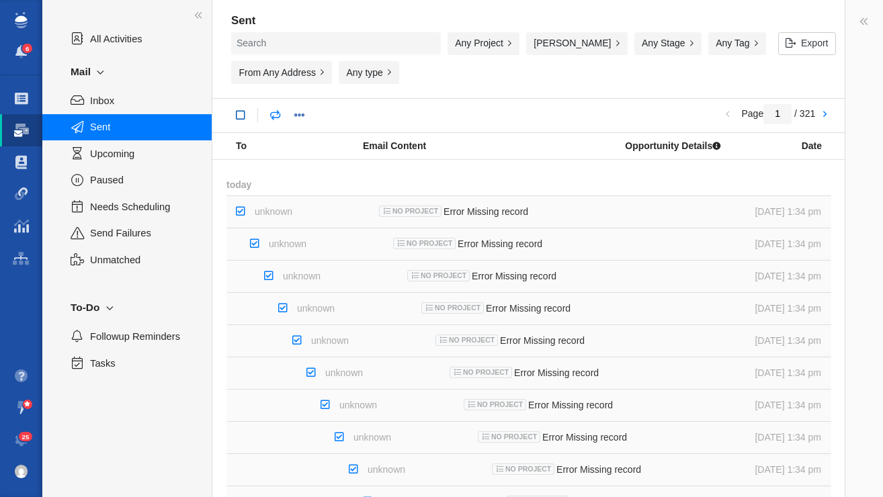
checkbox input "true"
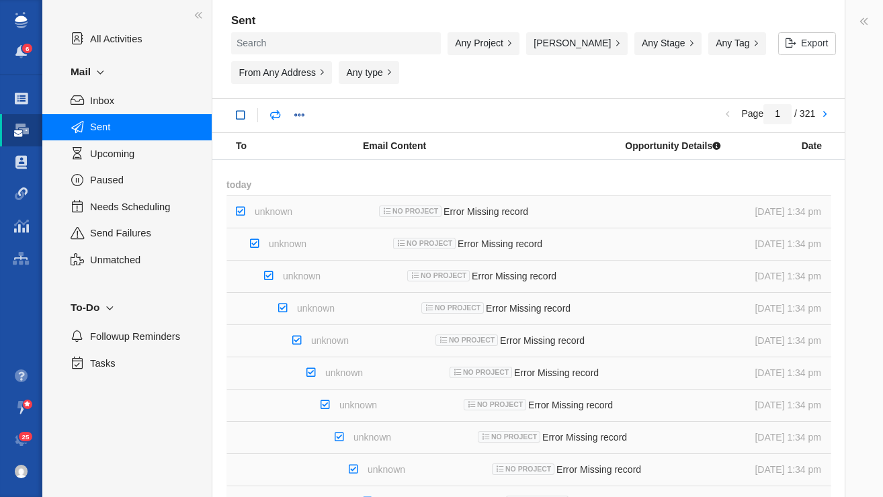
checkbox input "true"
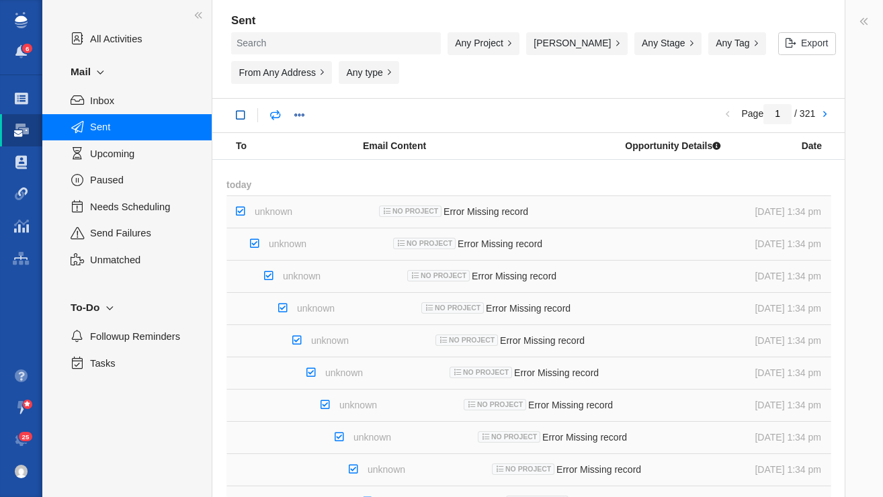
checkbox input "true"
click at [239, 117] on link at bounding box center [241, 116] width 24 height 24
checkbox input "false"
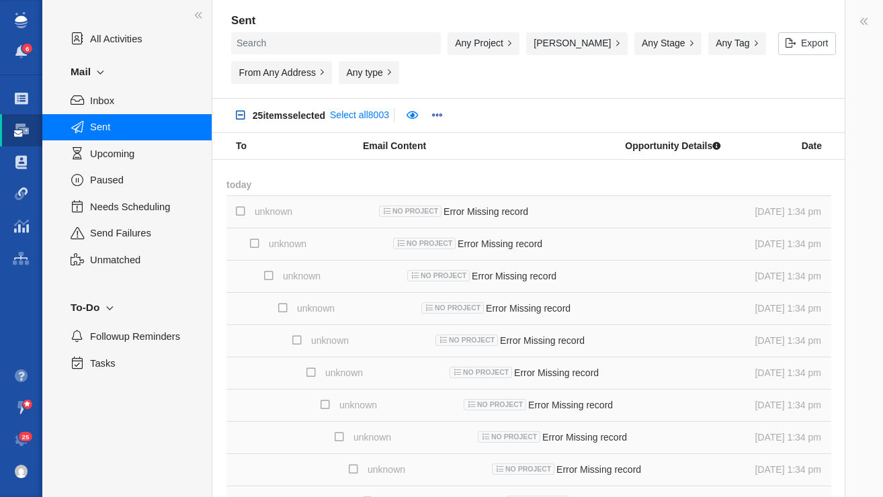
checkbox input "false"
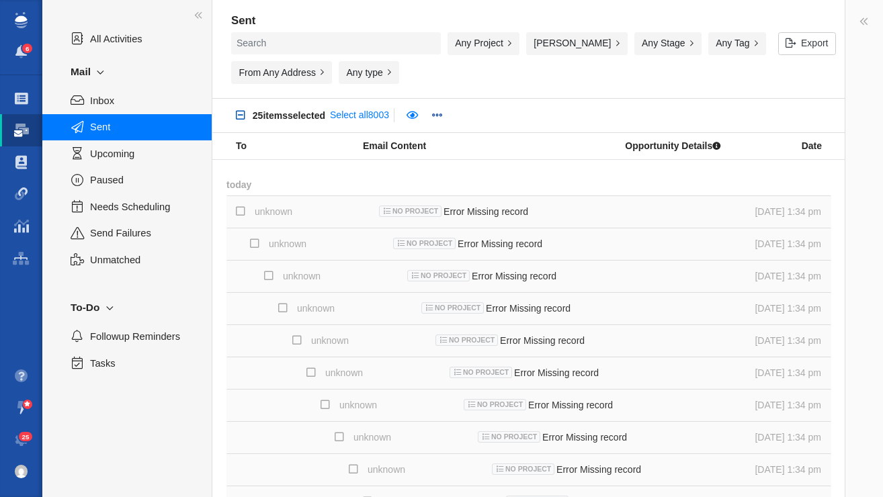
checkbox input "false"
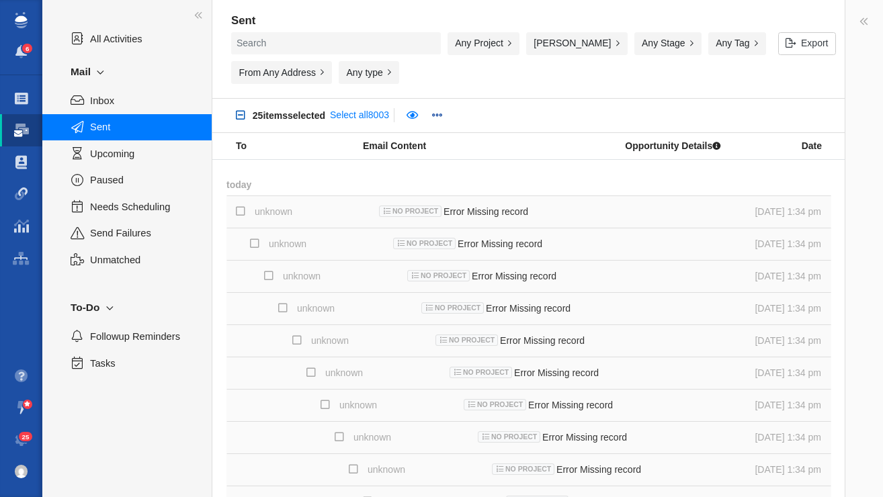
checkbox input "false"
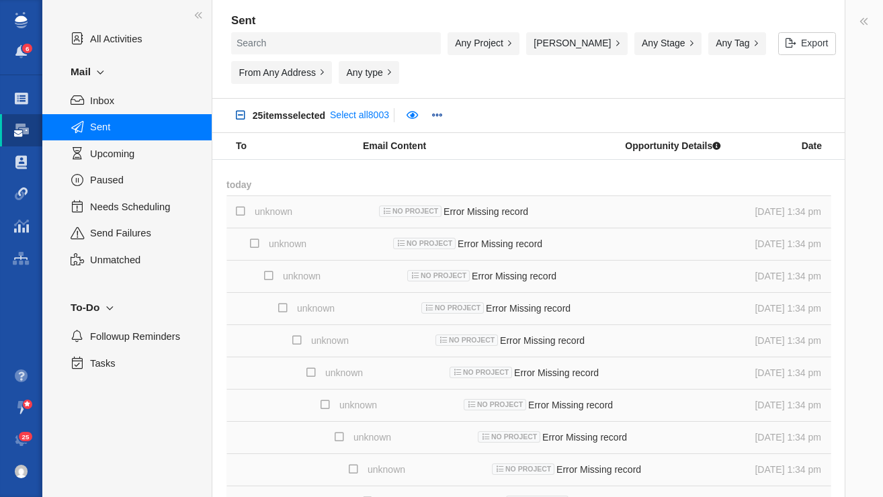
checkbox input "false"
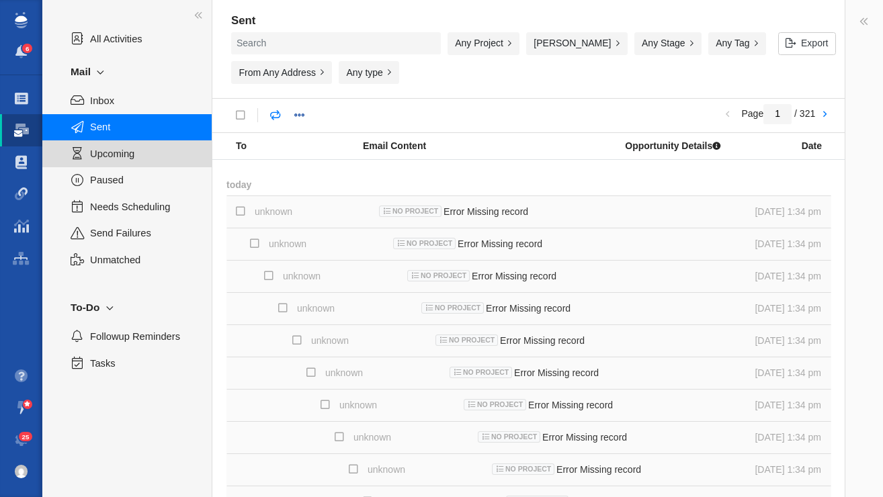
click at [113, 155] on span "Upcoming" at bounding box center [143, 154] width 107 height 15
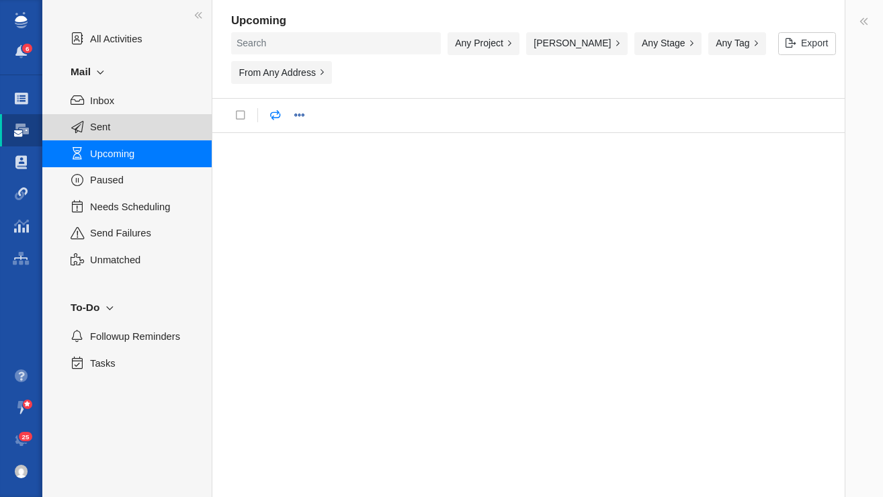
click at [101, 126] on span "Sent" at bounding box center [143, 127] width 107 height 15
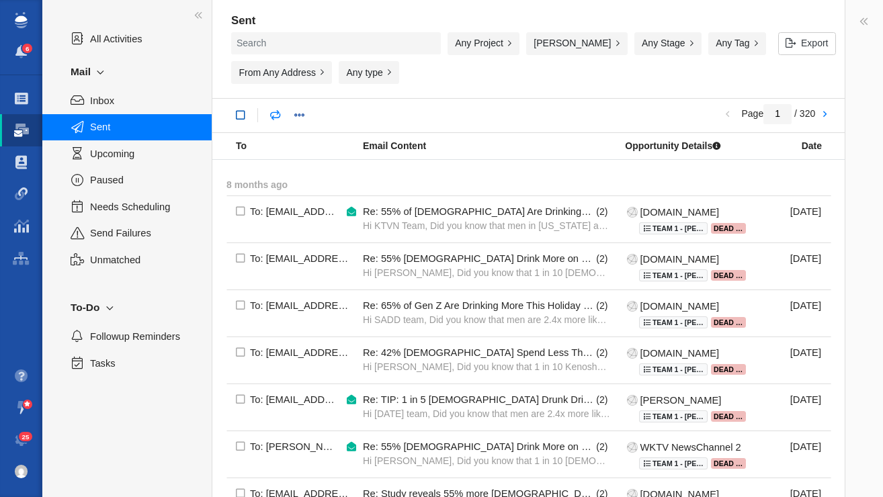
click at [241, 112] on link at bounding box center [241, 116] width 24 height 24
click at [449, 116] on link at bounding box center [439, 116] width 24 height 24
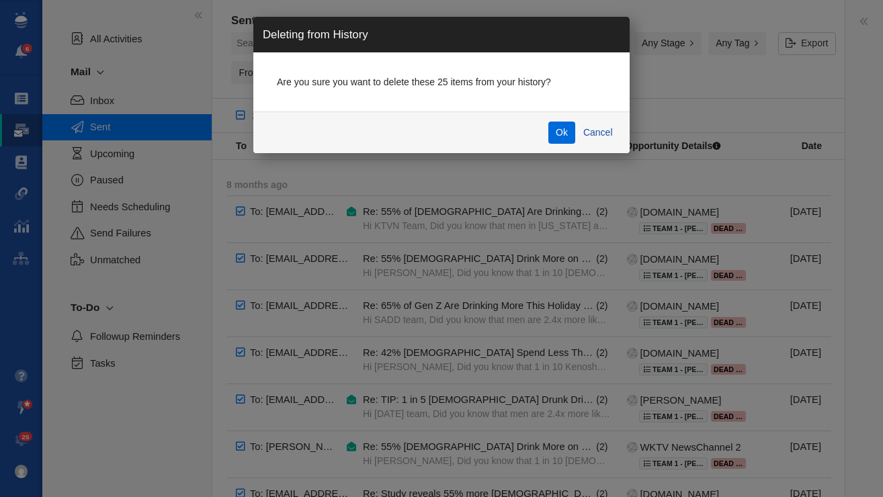
click at [563, 137] on button "Ok" at bounding box center [562, 133] width 28 height 23
